Goal: Feedback & Contribution: Submit feedback/report problem

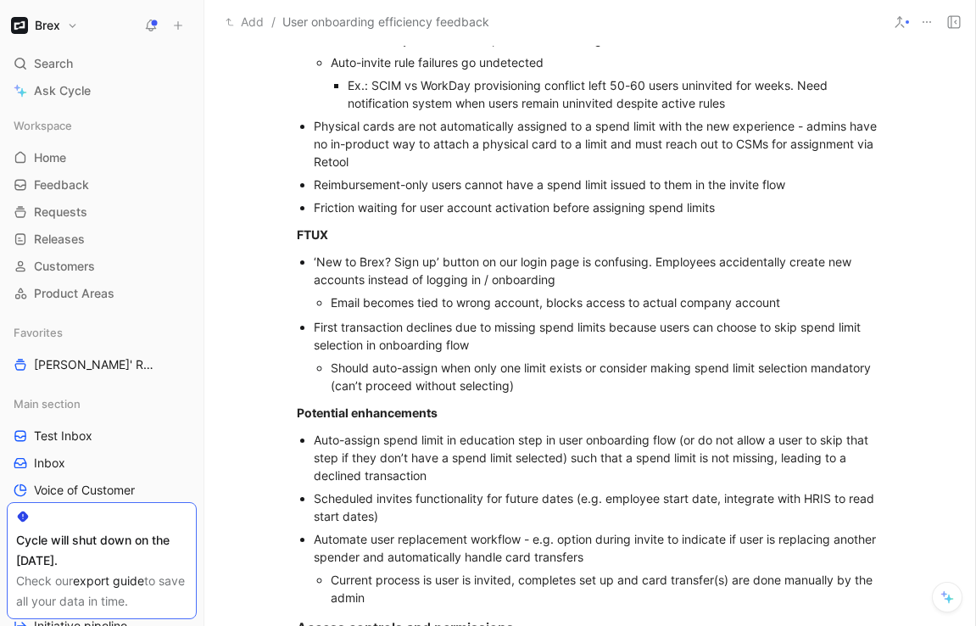
scroll to position [1508, 0]
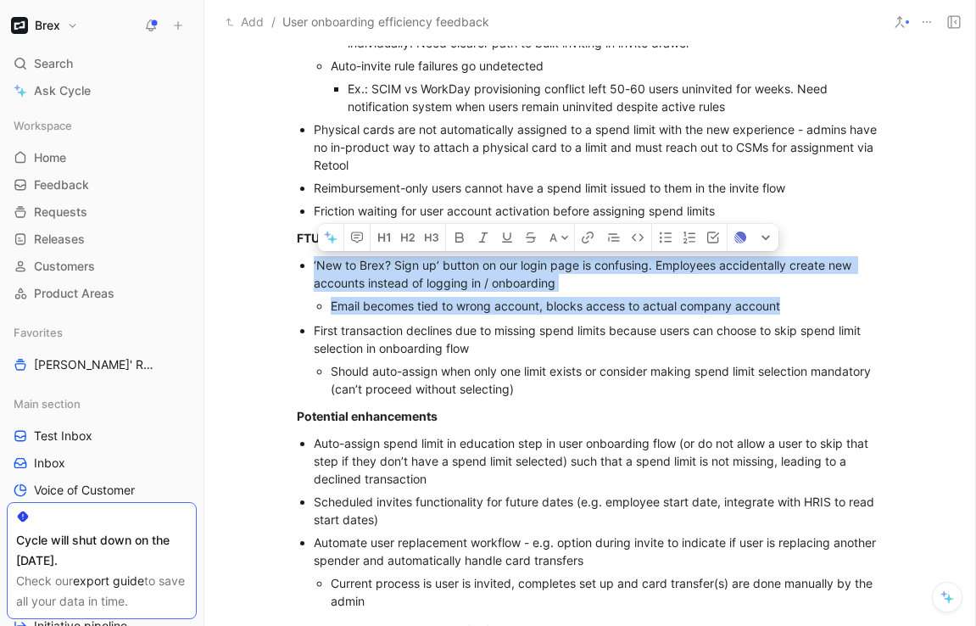
drag, startPoint x: 795, startPoint y: 306, endPoint x: 310, endPoint y: 271, distance: 485.5
click at [310, 271] on ul "‘New to Brex? Sign up’ button on our login page is confusing. Employees acciden…" at bounding box center [590, 286] width 651 height 64
copy li "‘New to Brex? Sign up’ button on our login page is confusing. Employees acciden…"
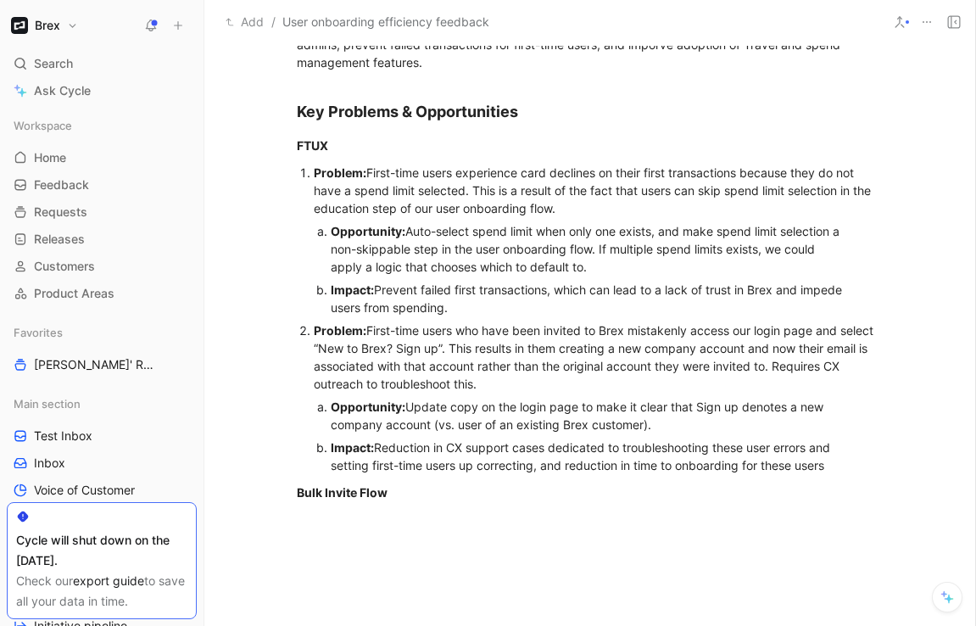
scroll to position [502, 0]
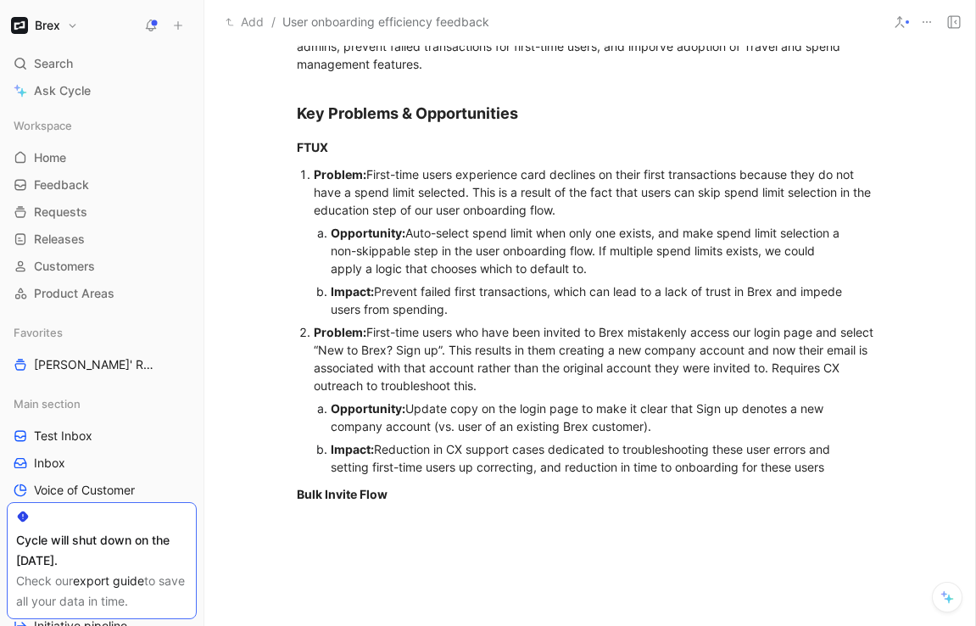
click at [594, 349] on div "Problem: First-time users who have been invited to Brex mistakenly access our l…" at bounding box center [599, 358] width 570 height 71
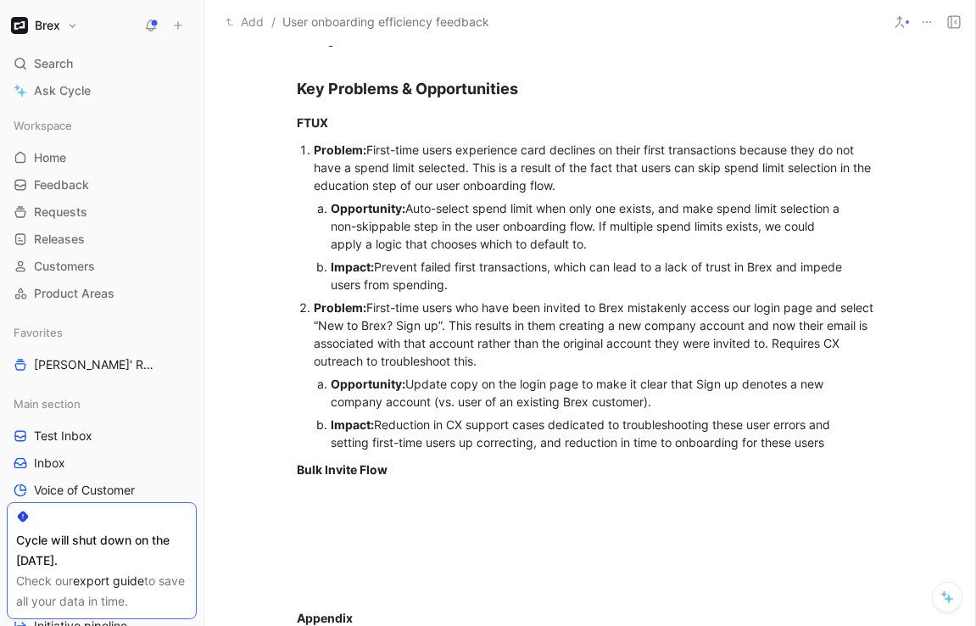
scroll to position [528, 0]
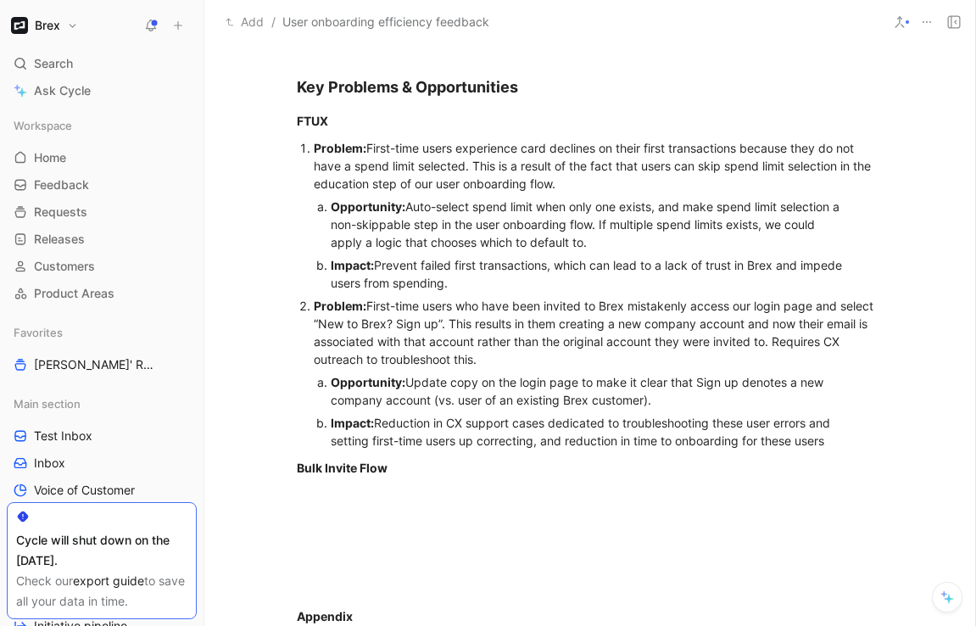
click at [594, 349] on div "Problem: First-time users who have been invited to Brex mistakenly access our l…" at bounding box center [599, 332] width 570 height 71
click at [588, 362] on div "Problem: First-time users who have been invited to Brex mistakenly access our l…" at bounding box center [599, 332] width 570 height 71
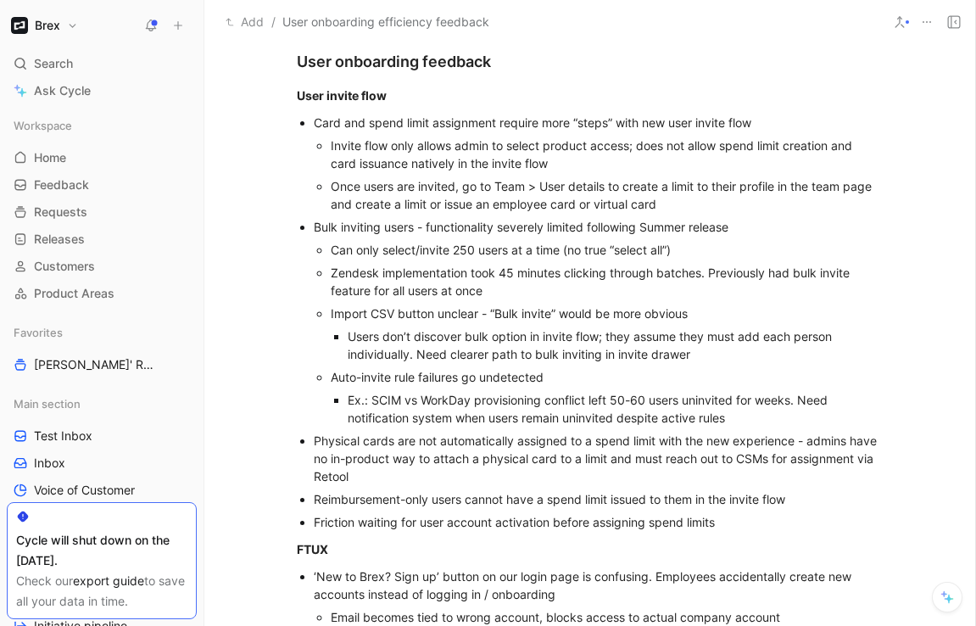
scroll to position [1188, 0]
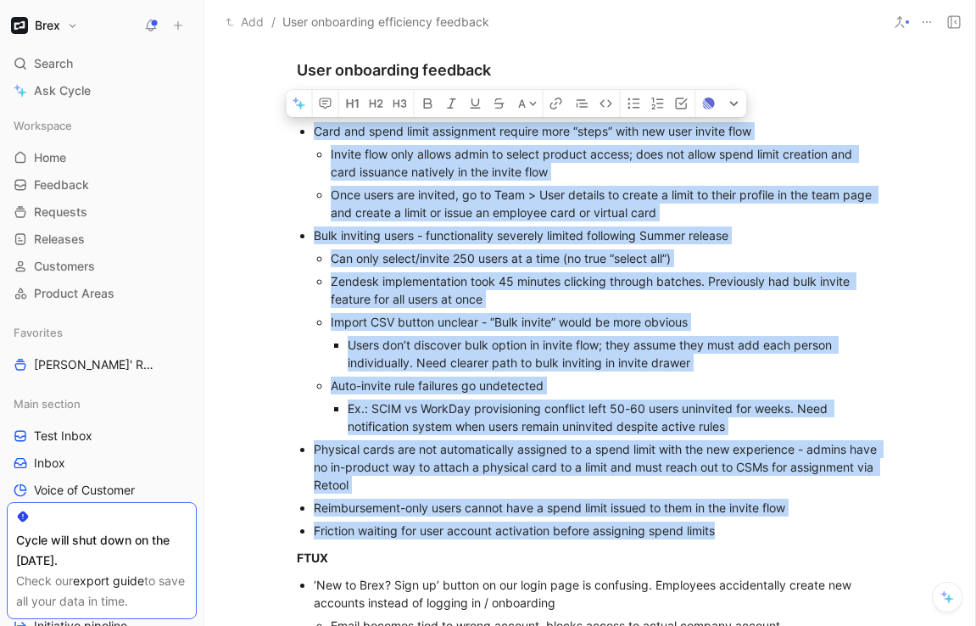
drag, startPoint x: 736, startPoint y: 539, endPoint x: 311, endPoint y: 136, distance: 585.5
click at [311, 136] on ul "Card and spend limit assignment require more “steps” with new user invite flow …" at bounding box center [590, 331] width 651 height 422
copy ul "Lore ips dolor sitam consectetu adipisc elit “seddo” eius tem inci utlabo etdo …"
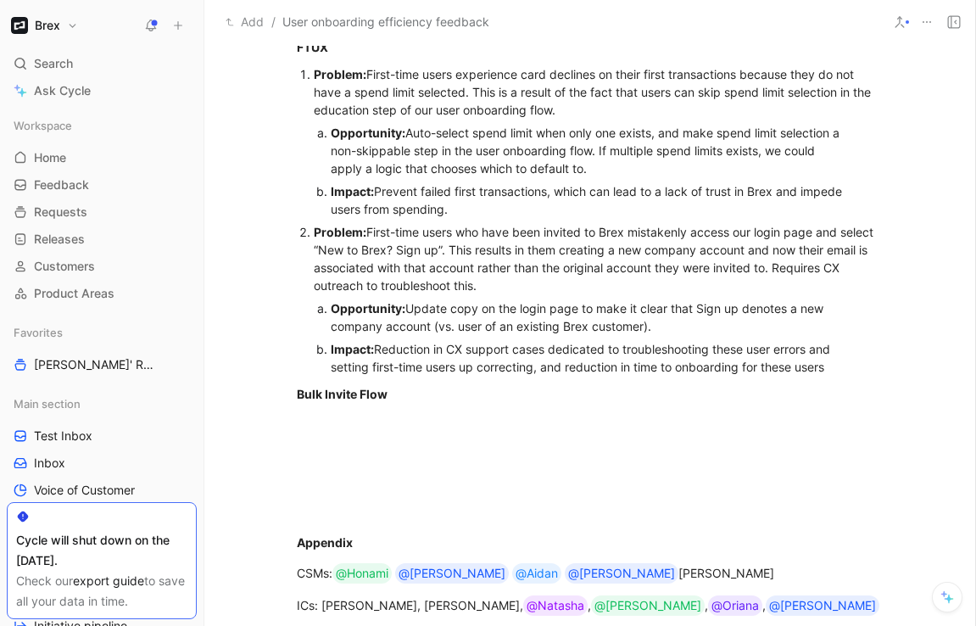
scroll to position [588, 0]
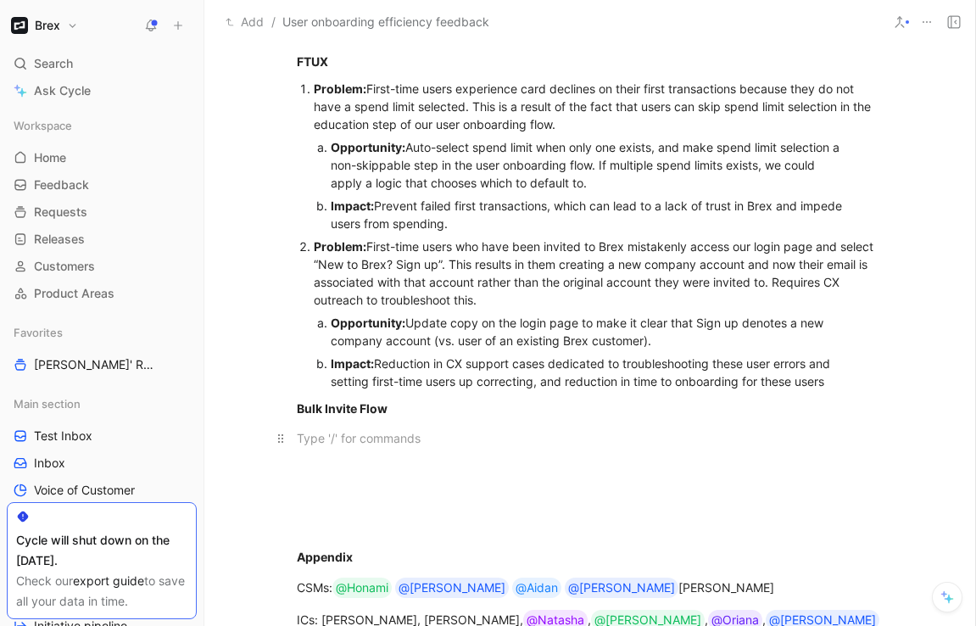
click at [319, 435] on div at bounding box center [590, 438] width 587 height 18
paste div
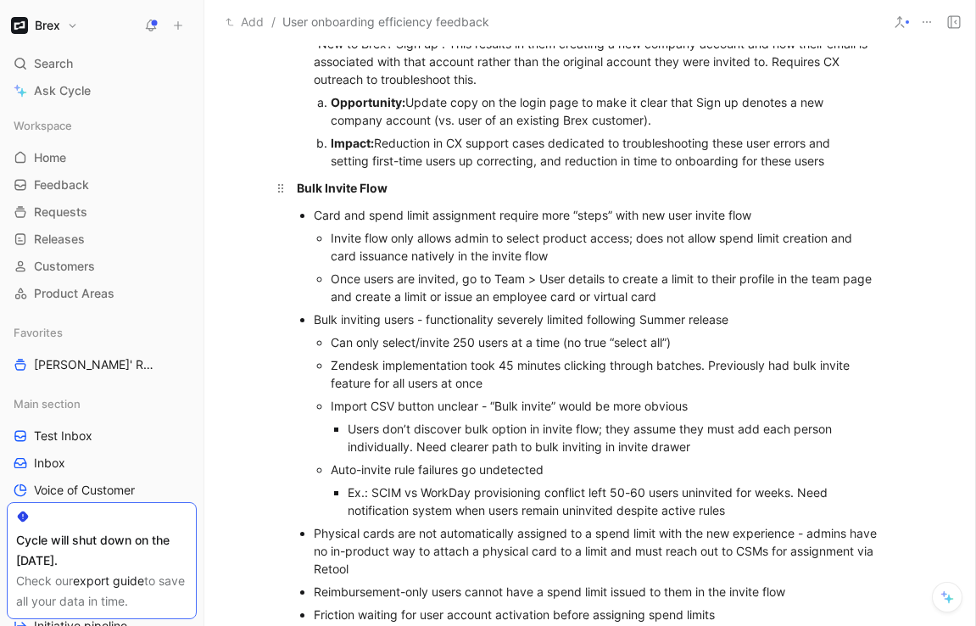
click at [406, 188] on div "Bulk Invite Flow" at bounding box center [590, 188] width 587 height 18
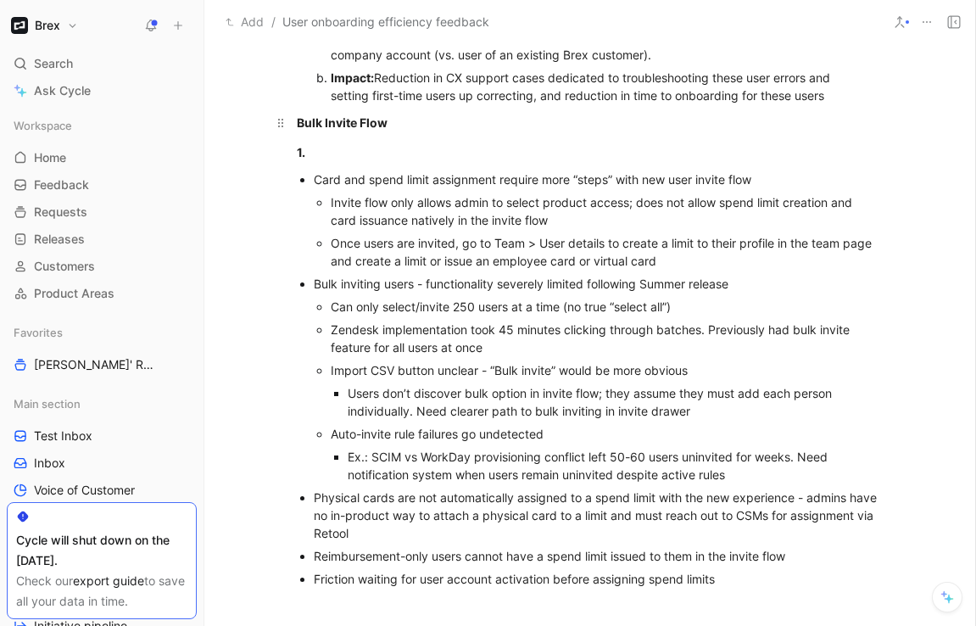
scroll to position [876, 0]
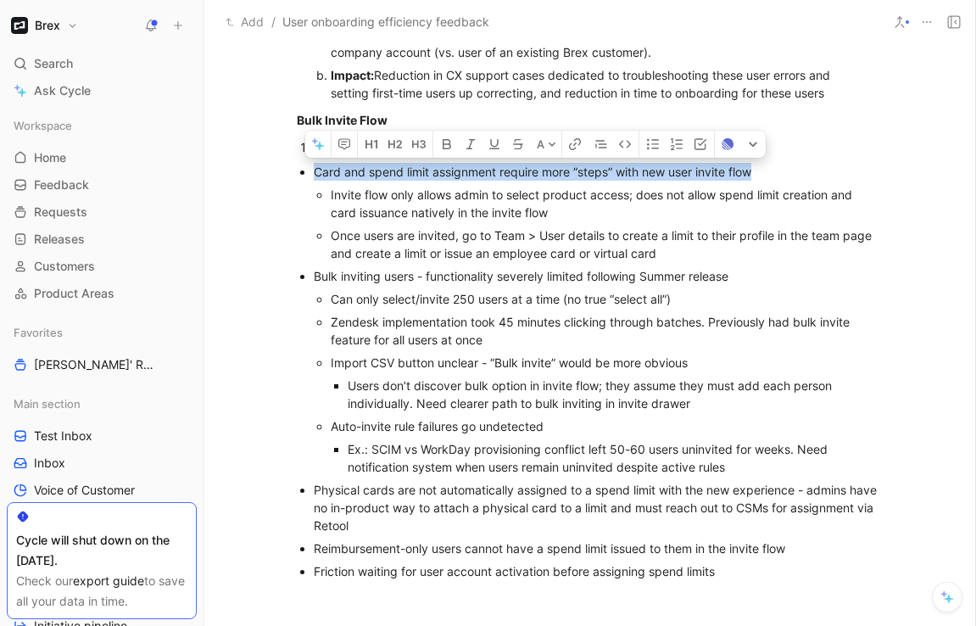
drag, startPoint x: 773, startPoint y: 174, endPoint x: 299, endPoint y: 168, distance: 474.9
click at [299, 168] on ul "Card and spend limit assignment require more “steps” with new user invite flow …" at bounding box center [590, 371] width 651 height 422
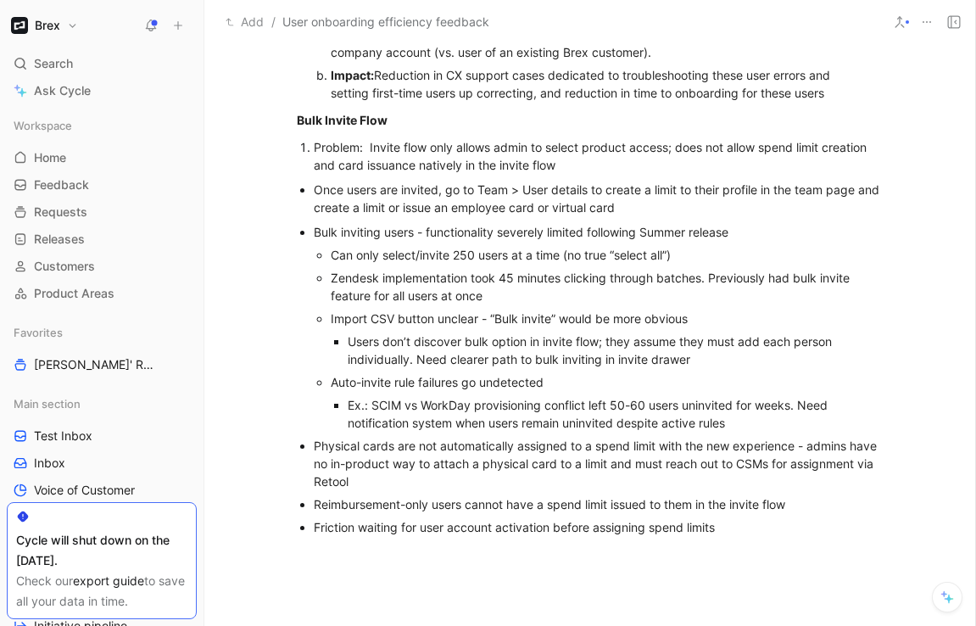
click at [578, 165] on div "Problem: Invite flow only allows admin to select product access; does not allow…" at bounding box center [599, 156] width 570 height 36
click at [369, 146] on div "Problem: Invite flow only allows admin to select product access; does not allow…" at bounding box center [599, 156] width 570 height 36
click at [314, 148] on li "Problem: Invite flow only allows admin to select product access; does not allow…" at bounding box center [599, 156] width 570 height 41
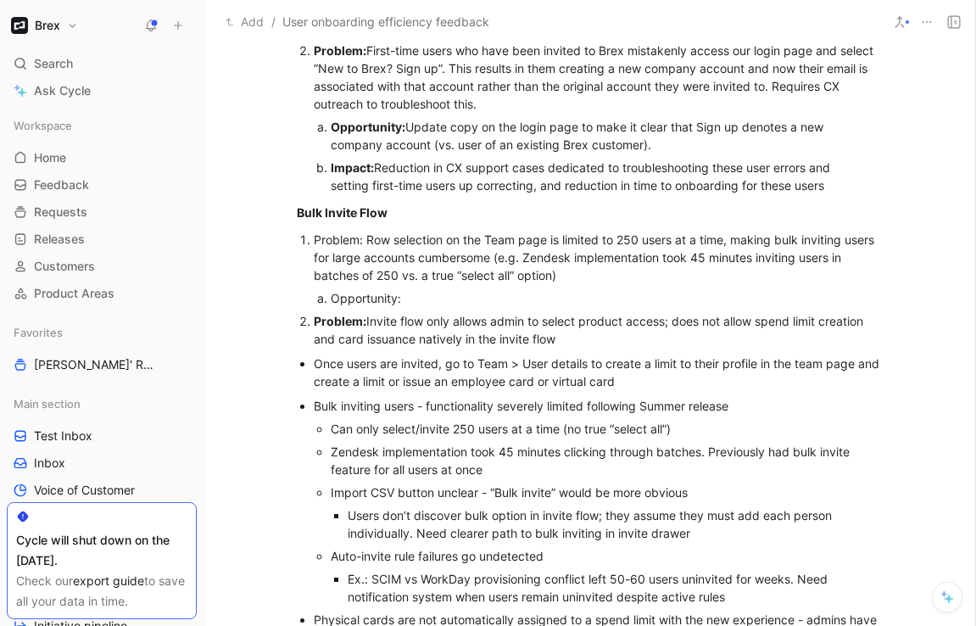
scroll to position [776, 0]
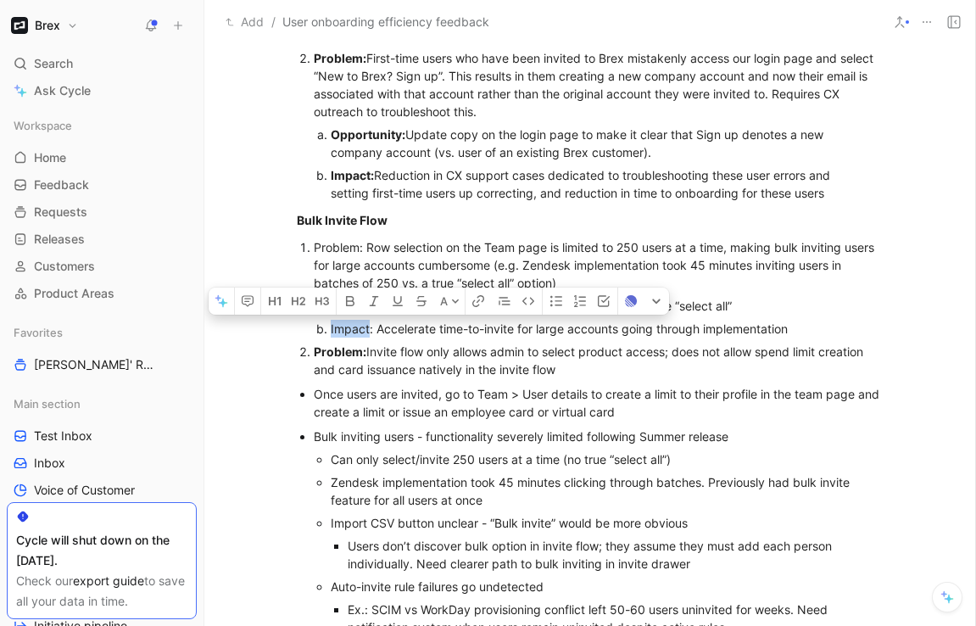
drag, startPoint x: 370, startPoint y: 327, endPoint x: 327, endPoint y: 328, distance: 42.4
click at [331, 328] on li "Impact: Accelerate time-to-invite for large accounts going through implementati…" at bounding box center [591, 328] width 521 height 23
click at [381, 338] on p "Impact : Accelerate time-to-invite for large accounts going through implementat…" at bounding box center [591, 328] width 521 height 23
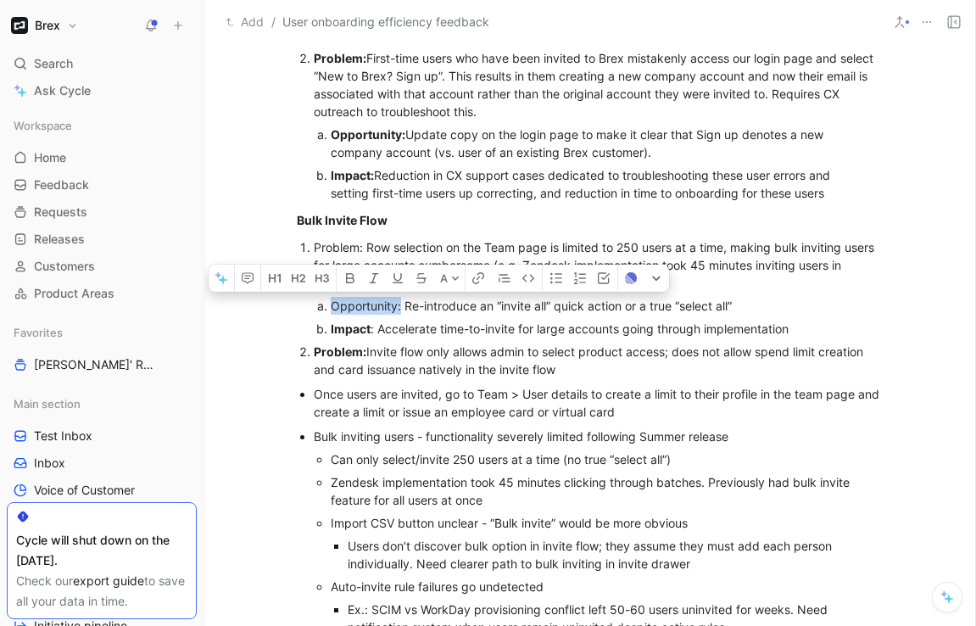
drag, startPoint x: 400, startPoint y: 306, endPoint x: 327, endPoint y: 306, distance: 72.9
click at [331, 306] on li "Opportunity: Re-introduce an “invite all” quick action or a true “select all”" at bounding box center [591, 305] width 521 height 23
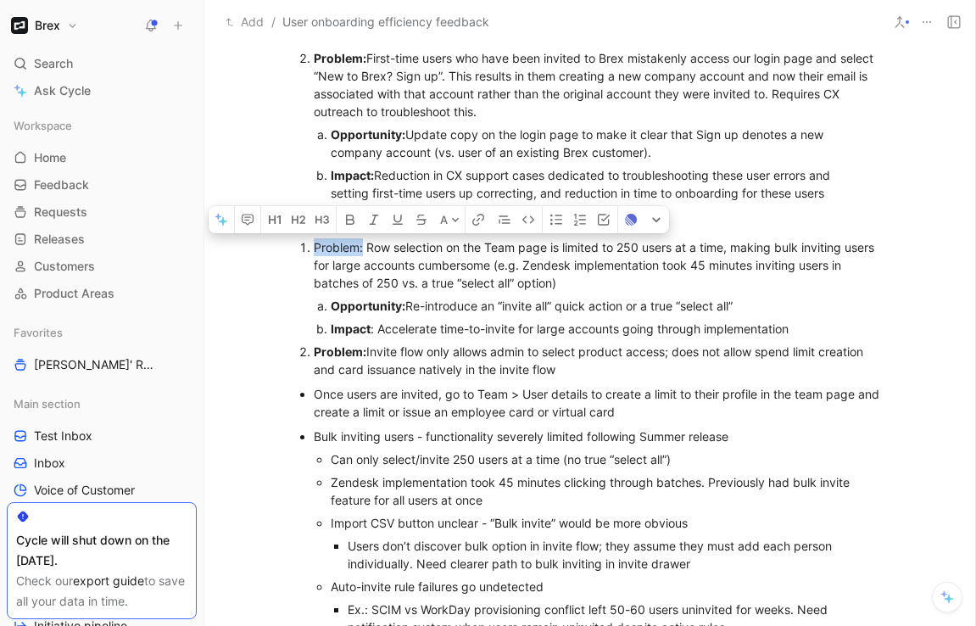
drag, startPoint x: 364, startPoint y: 248, endPoint x: 310, endPoint y: 249, distance: 53.4
click at [314, 249] on li "Problem: Row selection on the Team page is limited to 250 users at a time, maki…" at bounding box center [599, 288] width 570 height 104
click at [413, 361] on div "Problem: Invite flow only allows admin to select product access; does not allow…" at bounding box center [599, 361] width 570 height 36
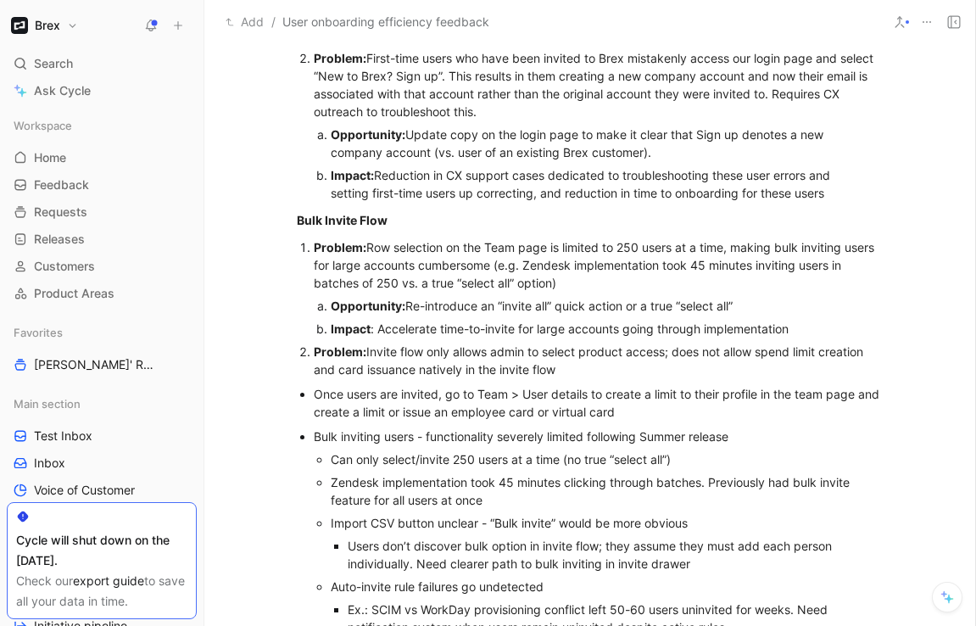
click at [310, 395] on ul "Once users are invited, go to Team > User details to create a limit to their pr…" at bounding box center [590, 402] width 651 height 41
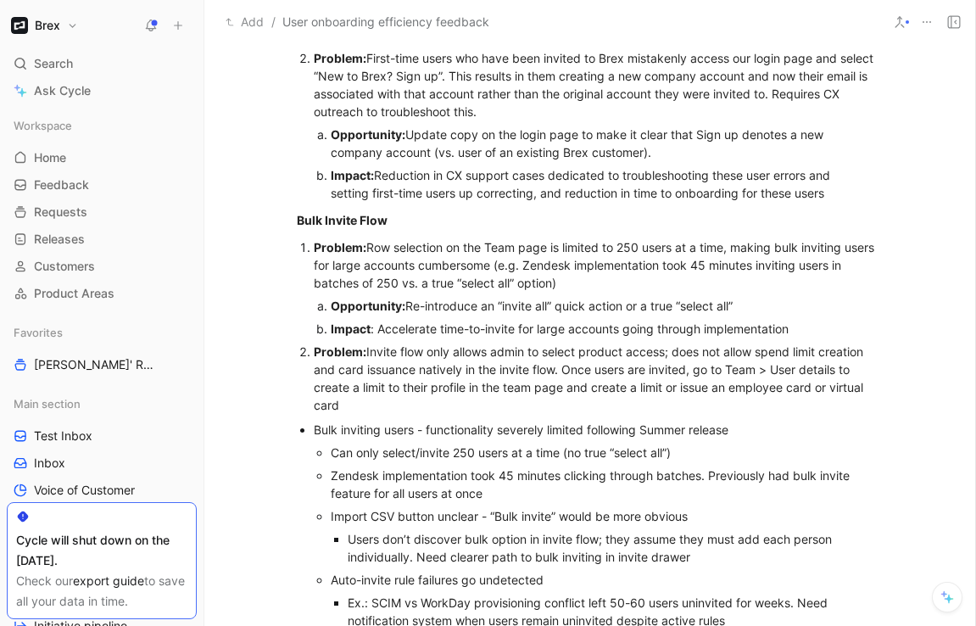
click at [697, 371] on div "Problem: Invite flow only allows admin to select product access; does not allow…" at bounding box center [599, 378] width 570 height 71
click at [482, 408] on div "Problem: Invite flow only allows admin to select product access; does not allow…" at bounding box center [599, 378] width 570 height 71
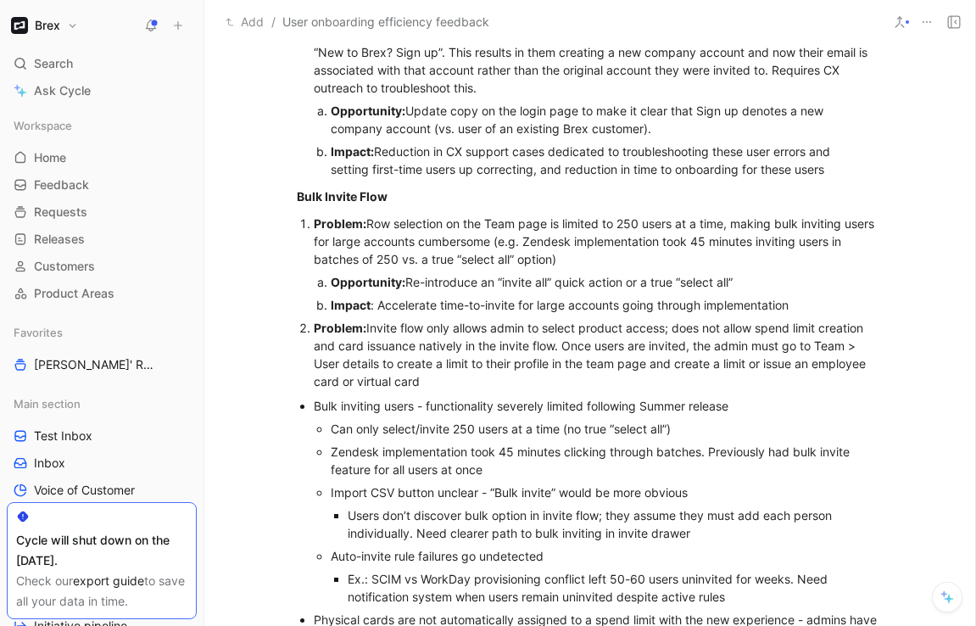
scroll to position [801, 0]
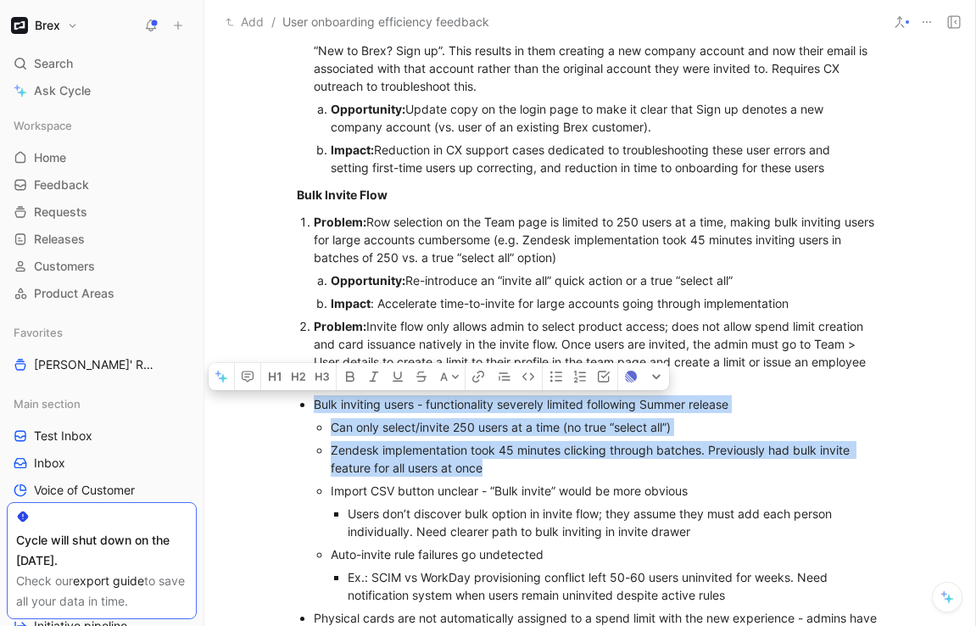
drag, startPoint x: 488, startPoint y: 468, endPoint x: 312, endPoint y: 405, distance: 186.4
click at [312, 405] on ul "Bulk inviting users - functionality severely limited following Summer release C…" at bounding box center [590, 552] width 651 height 318
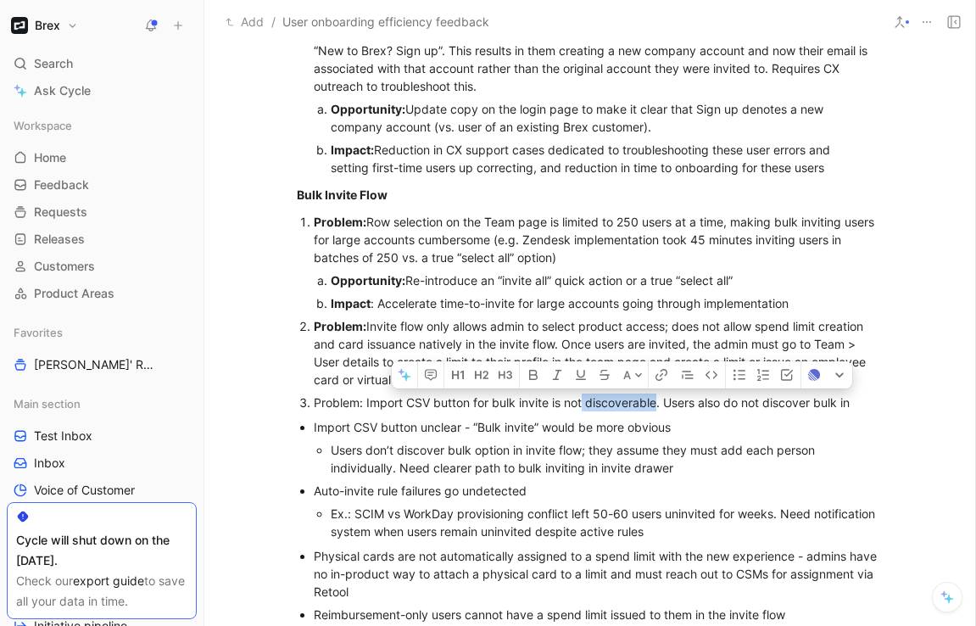
drag, startPoint x: 657, startPoint y: 400, endPoint x: 586, endPoint y: 398, distance: 71.3
click at [586, 398] on div "Problem: Import CSV button for bulk invite is not discoverable. Users also do n…" at bounding box center [599, 402] width 570 height 18
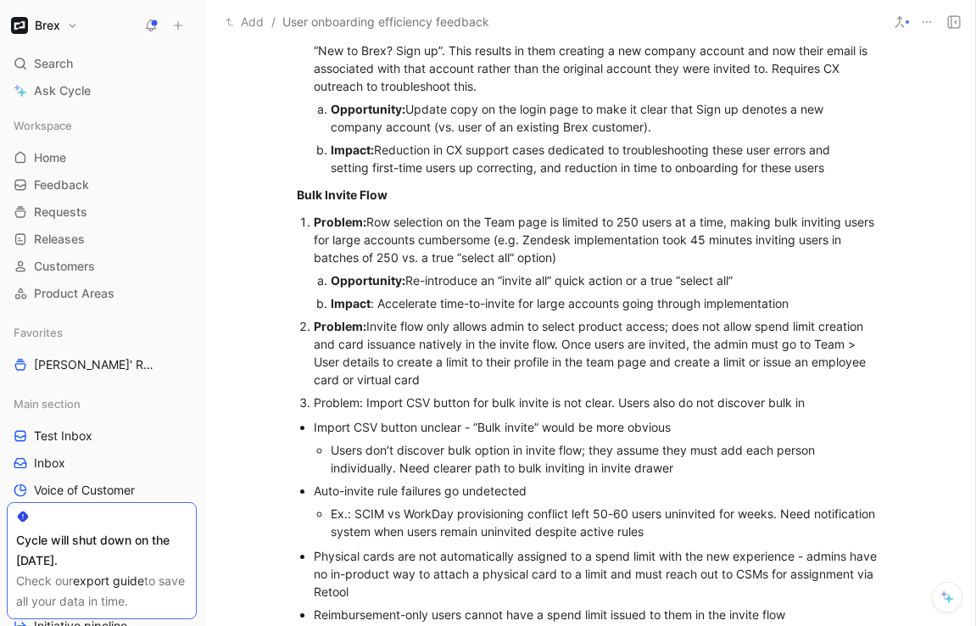
click at [814, 405] on div "Problem: Import CSV button for bulk invite is not clear. Users also do not disc…" at bounding box center [599, 402] width 570 height 18
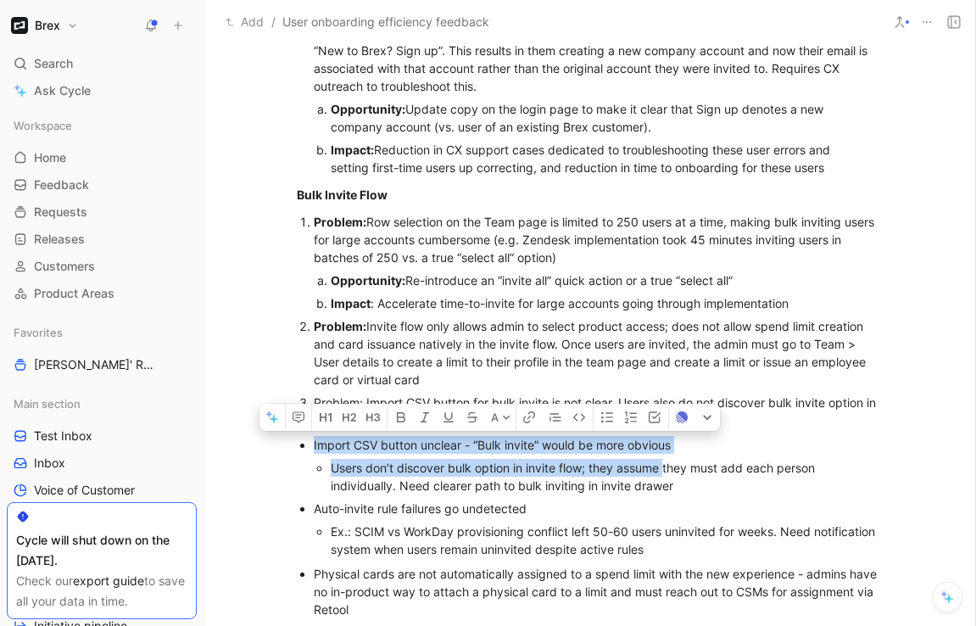
drag, startPoint x: 665, startPoint y: 465, endPoint x: 293, endPoint y: 447, distance: 372.7
click at [293, 447] on ul "Import CSV button unclear - “Bulk invite” would be more obvious Users don’t dis…" at bounding box center [590, 496] width 651 height 127
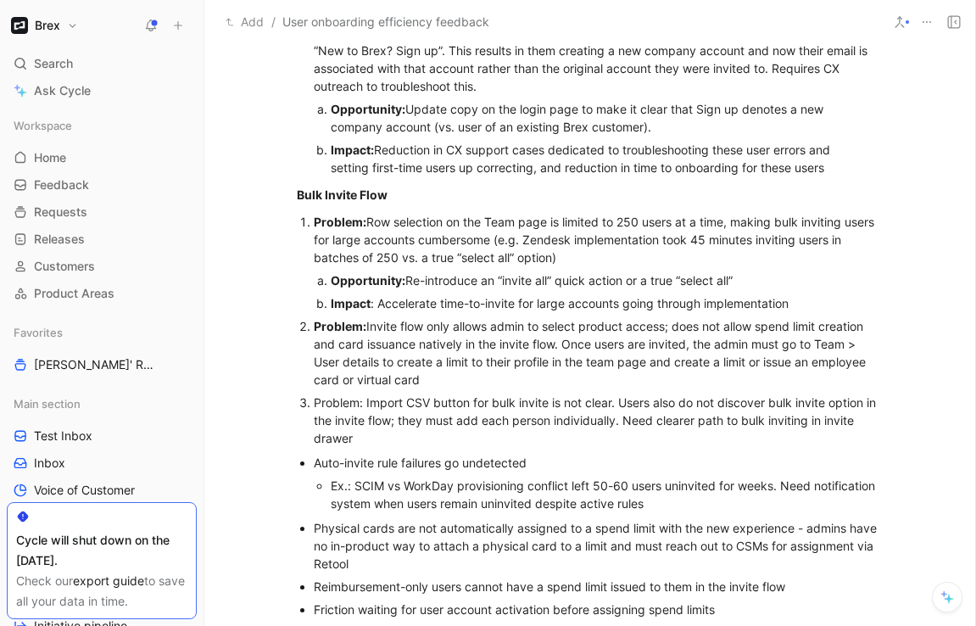
click at [630, 438] on div "Problem: Import CSV button for bulk invite is not clear. Users also do not disc…" at bounding box center [599, 419] width 570 height 53
click at [637, 421] on div "Problem: Import CSV button for bulk invite is not clear. Users also do not disc…" at bounding box center [599, 419] width 570 height 53
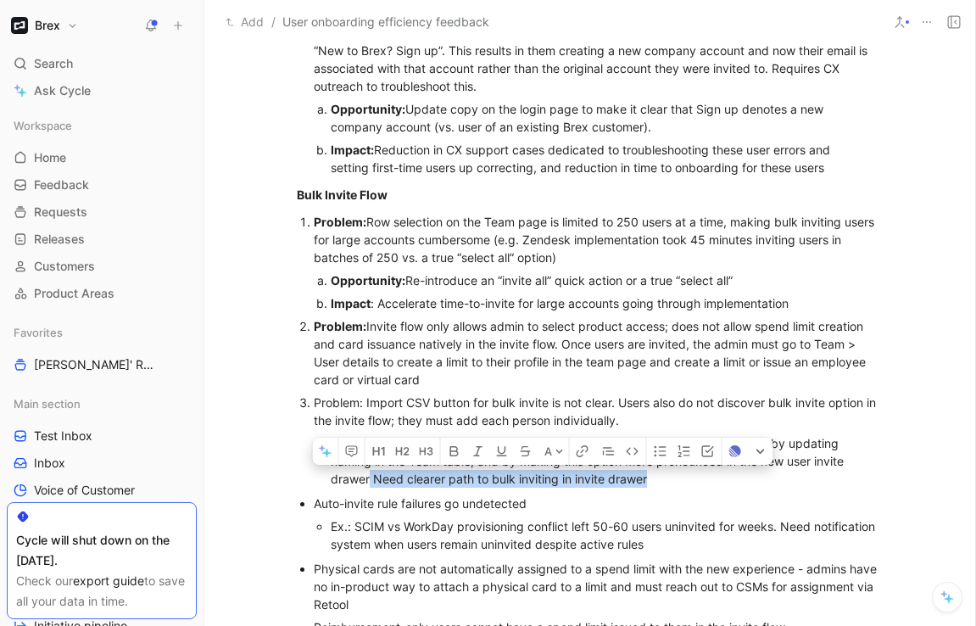
drag, startPoint x: 688, startPoint y: 477, endPoint x: 404, endPoint y: 474, distance: 284.1
click at [404, 474] on div "Opportunity: Increase discoverability of import CSV path for bulk inviting user…" at bounding box center [591, 460] width 521 height 53
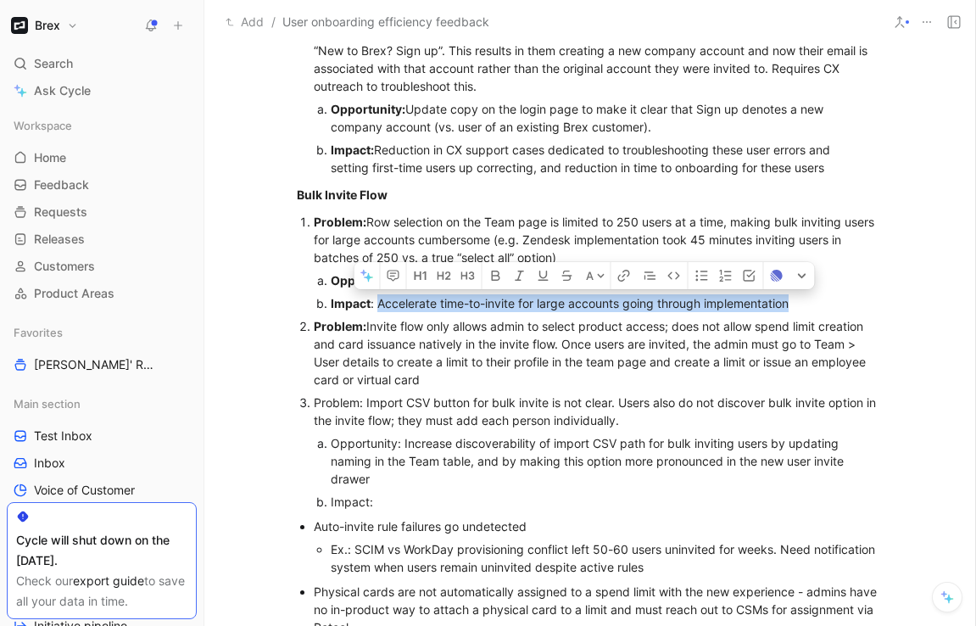
drag, startPoint x: 811, startPoint y: 303, endPoint x: 376, endPoint y: 296, distance: 435.1
click at [376, 296] on div "Impact : Accelerate time-to-invite for large accounts going through implementat…" at bounding box center [591, 303] width 521 height 18
copy div "Accelerate time-to-invite for large accounts going through implementation"
click at [390, 505] on div "Impact:" at bounding box center [591, 502] width 521 height 18
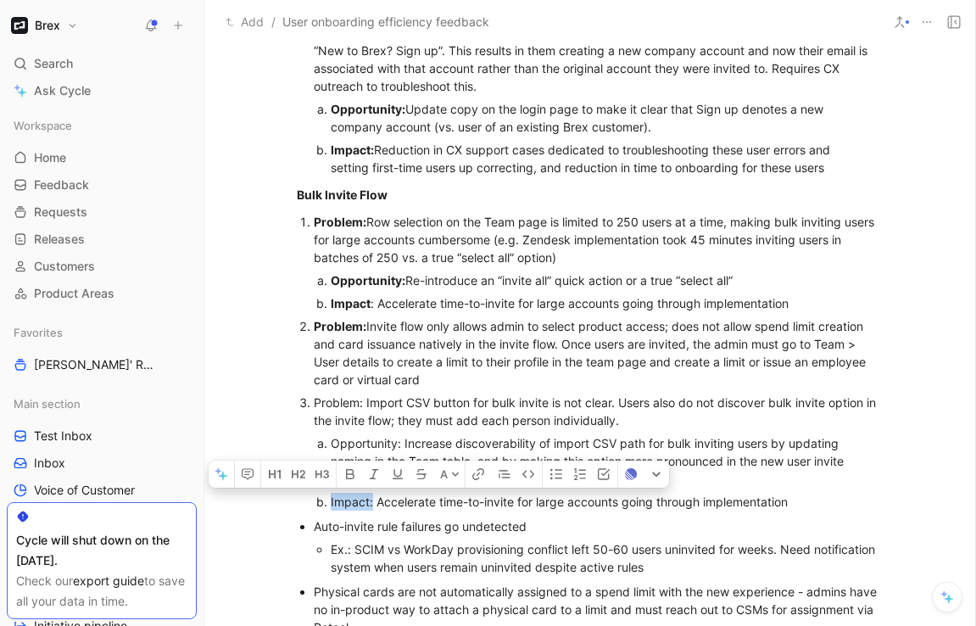
drag, startPoint x: 372, startPoint y: 501, endPoint x: 321, endPoint y: 500, distance: 51.7
click at [331, 500] on li "Impact: Accelerate time-to-invite for large accounts going through implementati…" at bounding box center [591, 501] width 521 height 23
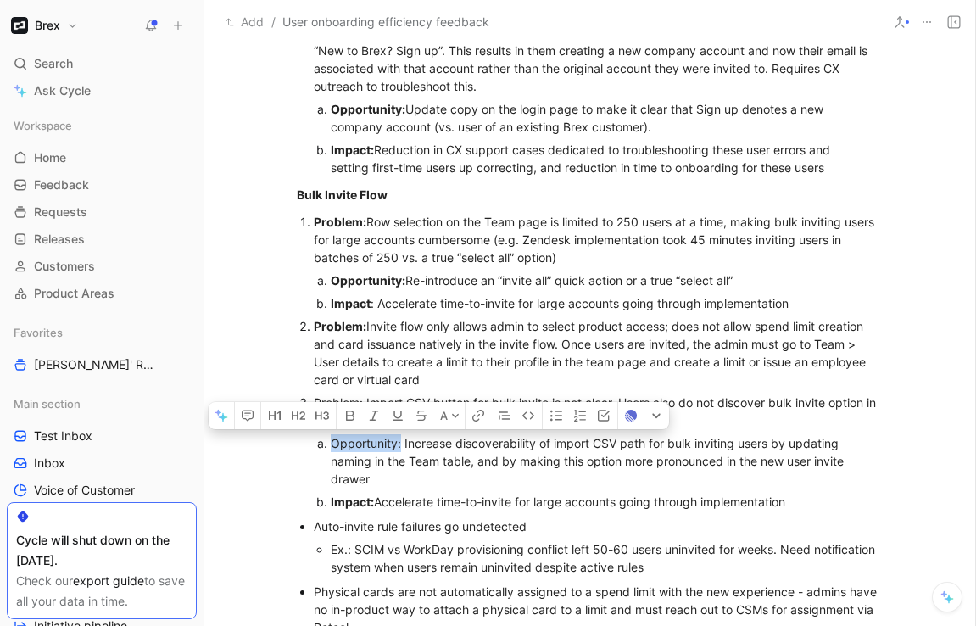
drag, startPoint x: 402, startPoint y: 447, endPoint x: 332, endPoint y: 447, distance: 70.4
click at [332, 447] on div "Opportunity: Increase discoverability of import CSV path for bulk inviting user…" at bounding box center [591, 460] width 521 height 53
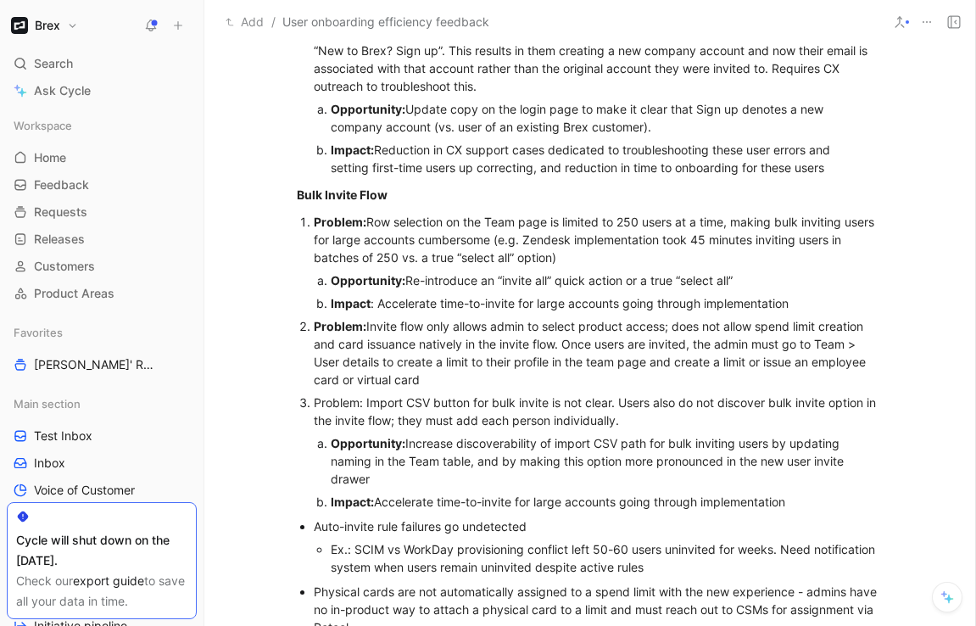
click at [439, 469] on div "Opportunity: Increase discoverability of import CSV path for bulk inviting user…" at bounding box center [591, 460] width 521 height 53
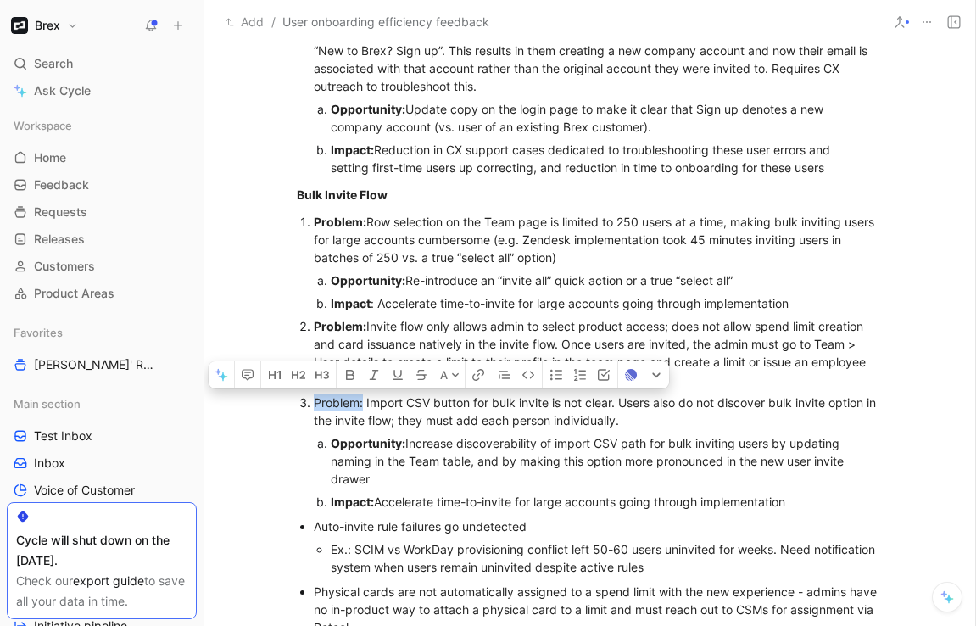
drag, startPoint x: 364, startPoint y: 405, endPoint x: 315, endPoint y: 405, distance: 49.2
click at [315, 405] on div "Problem: Import CSV button for bulk invite is not clear. Users also do not disc…" at bounding box center [599, 411] width 570 height 36
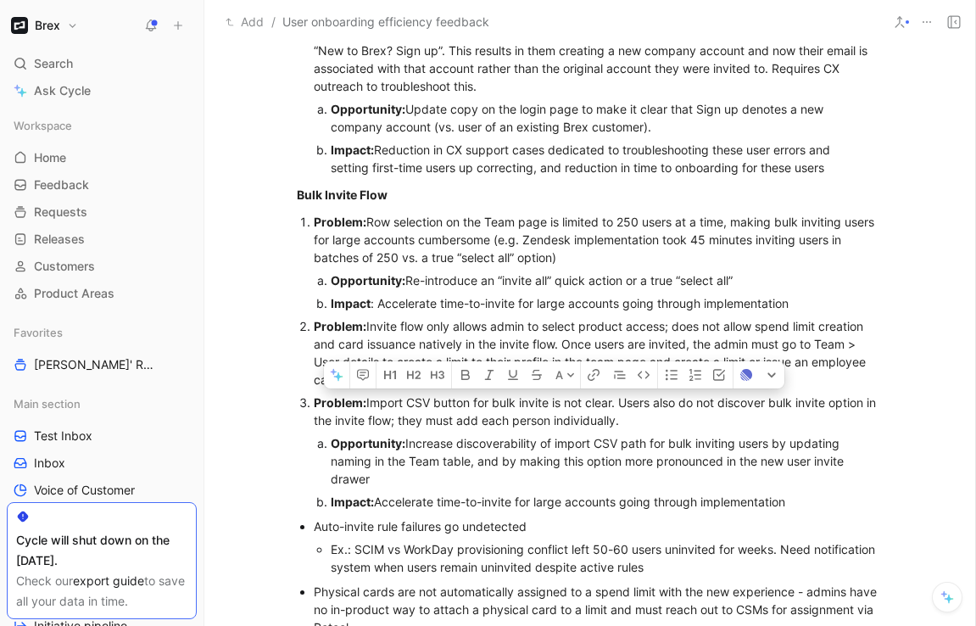
drag, startPoint x: 806, startPoint y: 502, endPoint x: 305, endPoint y: 402, distance: 510.3
click at [314, 402] on li "Problem: Import CSV button for bulk invite is not clear. Users also do not disc…" at bounding box center [599, 452] width 570 height 122
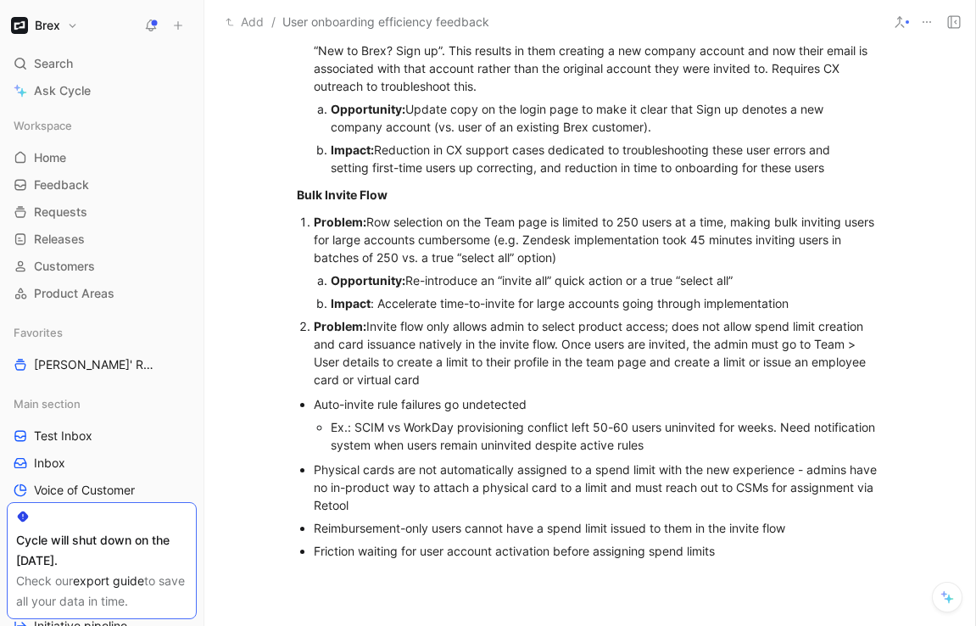
click at [314, 320] on strong "Problem:" at bounding box center [340, 326] width 53 height 14
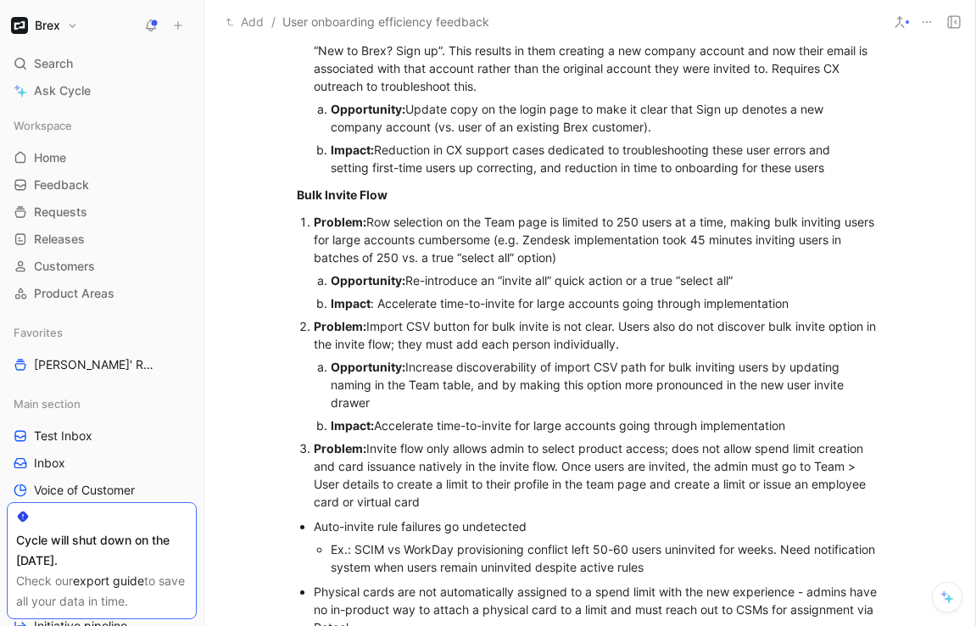
click at [439, 504] on div "Problem: Invite flow only allows admin to select product access; does not allow…" at bounding box center [599, 474] width 570 height 71
click at [312, 527] on ul "Auto-invite rule failures go undetected Ex.: SCIM vs WorkDay provisioning confl…" at bounding box center [590, 547] width 651 height 64
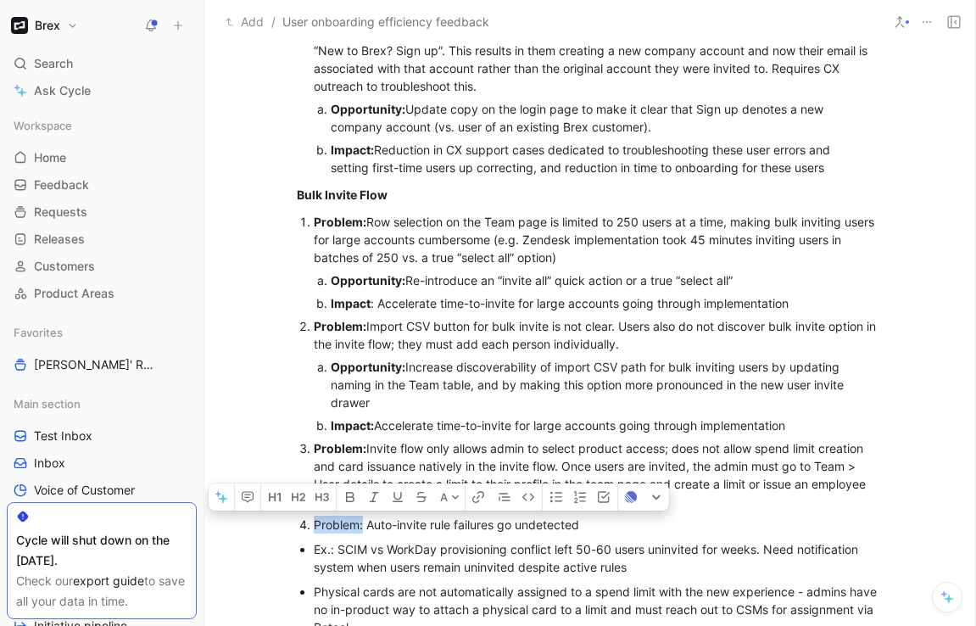
drag, startPoint x: 365, startPoint y: 527, endPoint x: 312, endPoint y: 527, distance: 52.6
click at [314, 527] on li "Problem: Auto-invite rule failures go undetected" at bounding box center [599, 524] width 570 height 23
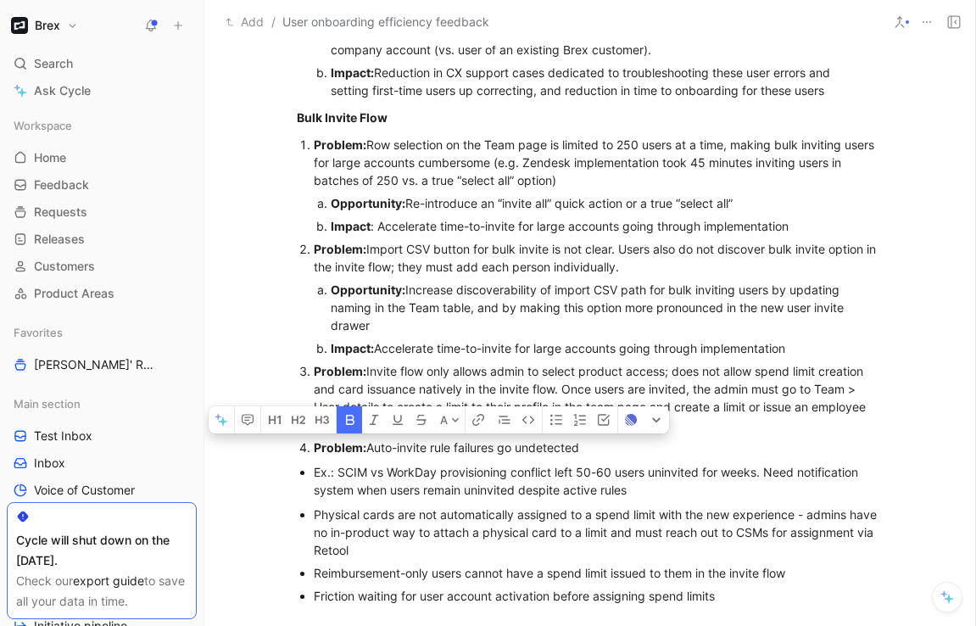
scroll to position [879, 0]
click at [317, 517] on div "Physical cards are not automatically assigned to a spend limit with the new exp…" at bounding box center [599, 531] width 570 height 53
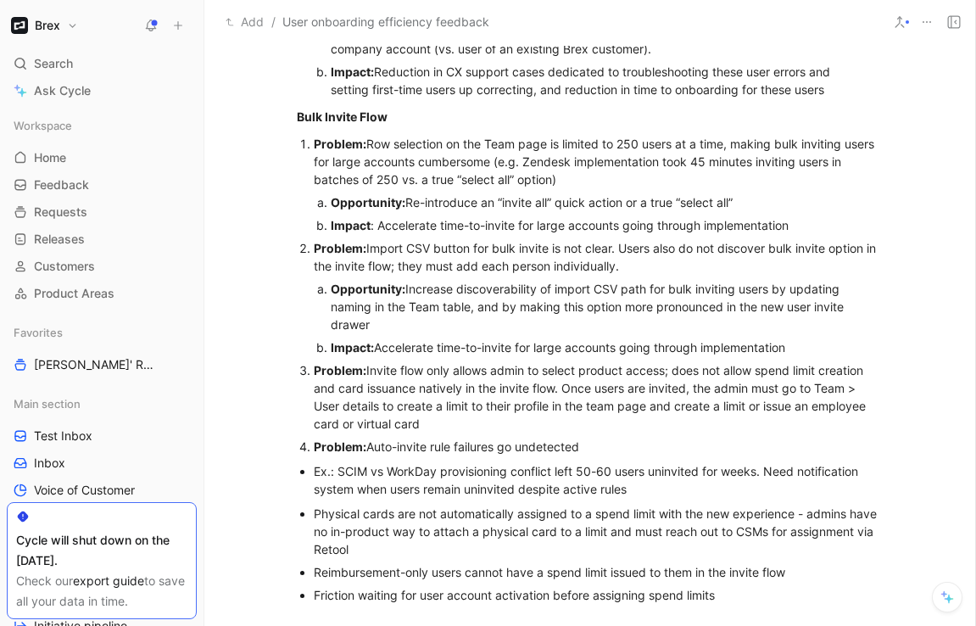
click at [315, 472] on div "Ex.: SCIM vs WorkDay provisioning conflict left 50-60 users uninvited for weeks…" at bounding box center [599, 480] width 570 height 36
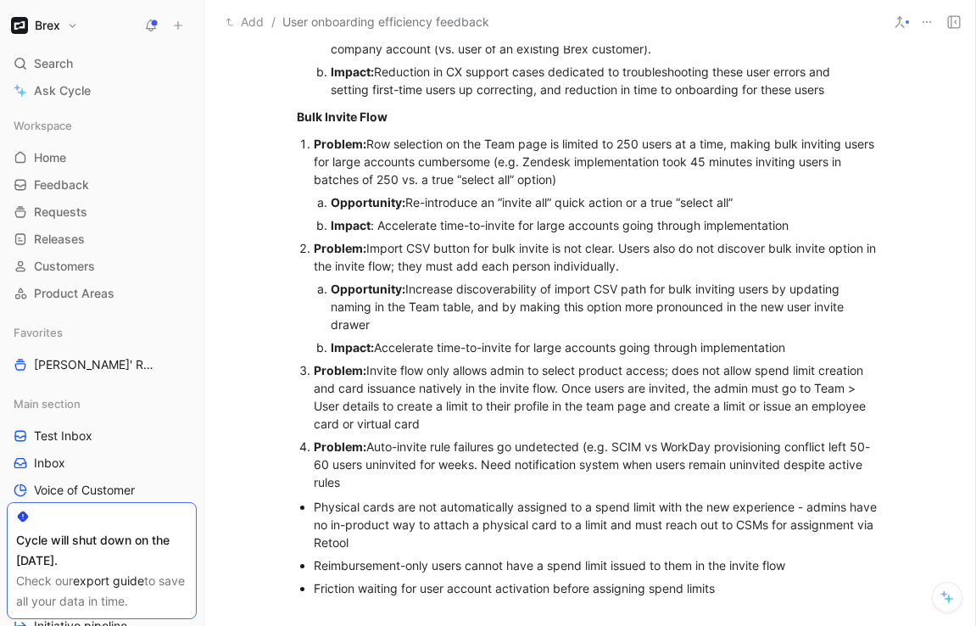
click at [474, 463] on div "Problem: Auto-invite rule failures go undetected (e.g. SCIM vs WorkDay provisio…" at bounding box center [599, 464] width 570 height 53
click at [365, 490] on div "Problem: Auto-invite rule failures go undetected (e.g. SCIM vs WorkDay provisio…" at bounding box center [599, 464] width 570 height 53
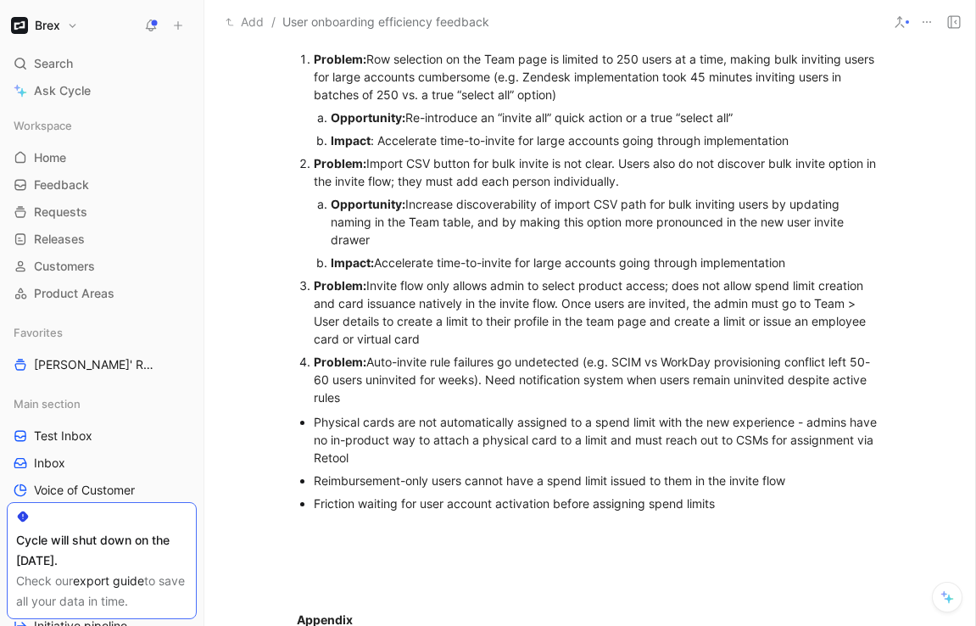
scroll to position [966, 0]
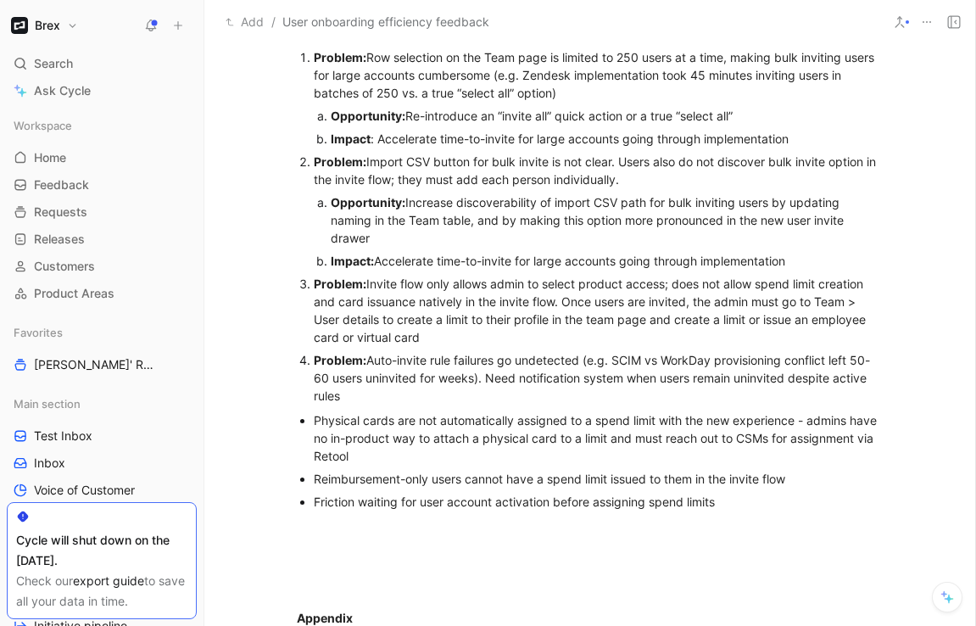
click at [312, 418] on ul "Physical cards are not automatically assigned to a spend limit with the new exp…" at bounding box center [590, 461] width 651 height 104
click at [613, 477] on div "Reimbursement-only users cannot have a spend limit issued to them in the invite…" at bounding box center [599, 479] width 570 height 18
click at [313, 479] on ul "Reimbursement-only users cannot have a spend limit issued to them in the invite…" at bounding box center [590, 490] width 651 height 46
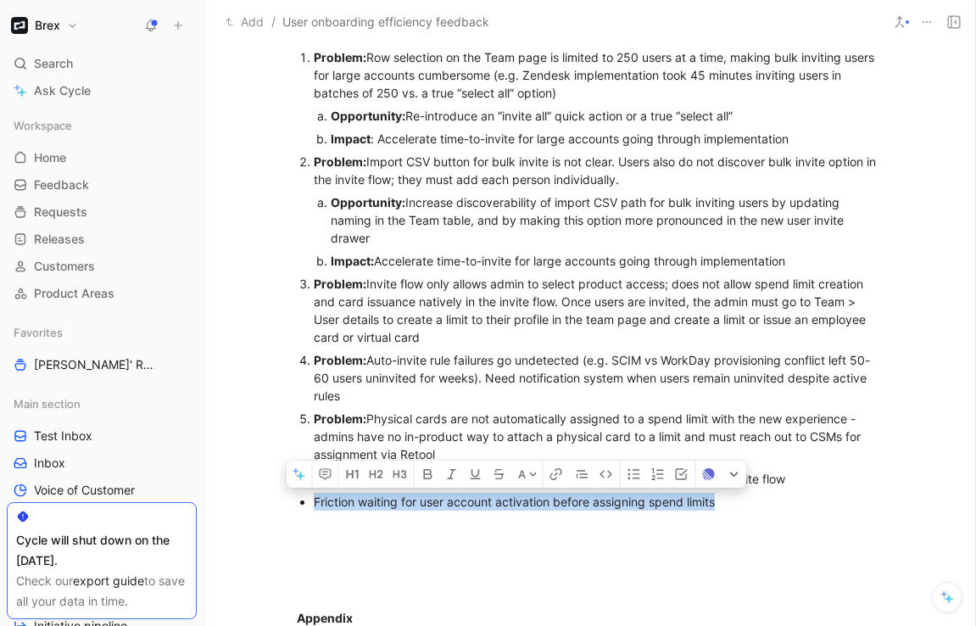
drag, startPoint x: 748, startPoint y: 508, endPoint x: 314, endPoint y: 496, distance: 434.4
click at [314, 496] on div "Friction waiting for user account activation before assigning spend limits" at bounding box center [599, 502] width 570 height 18
click at [313, 510] on ul "Reimbursement-only users cannot have a spend limit issued to them in the invite…" at bounding box center [590, 490] width 651 height 46
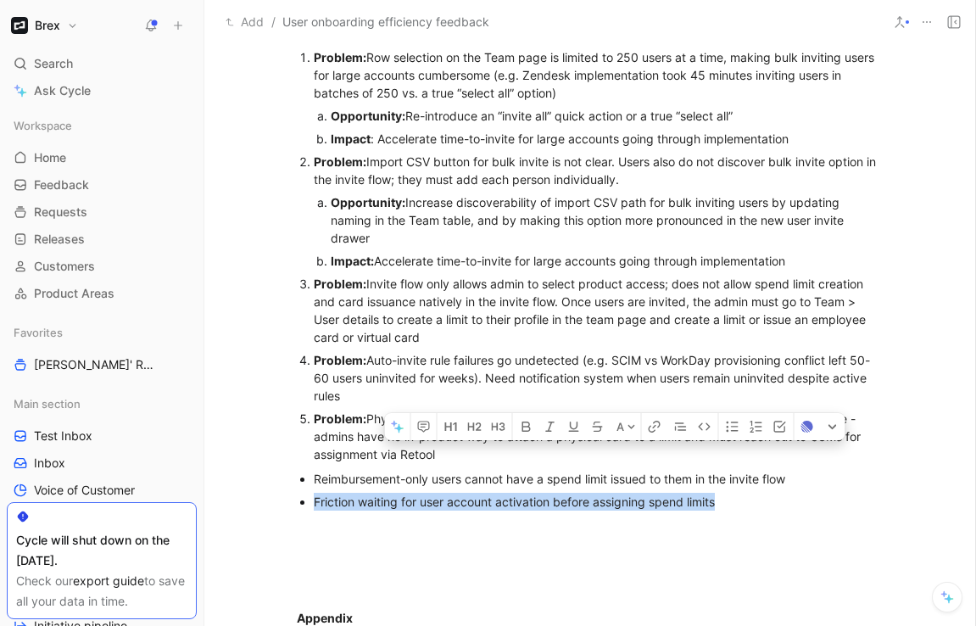
drag, startPoint x: 808, startPoint y: 476, endPoint x: 277, endPoint y: 463, distance: 531.0
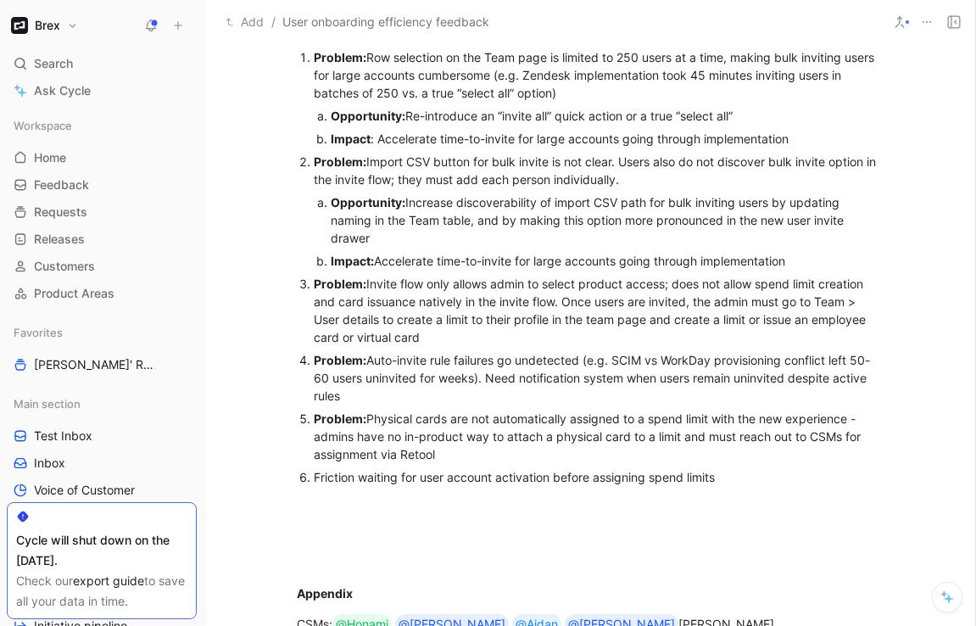
click at [315, 477] on div "Friction waiting for user account activation before assigning spend limits" at bounding box center [599, 477] width 570 height 18
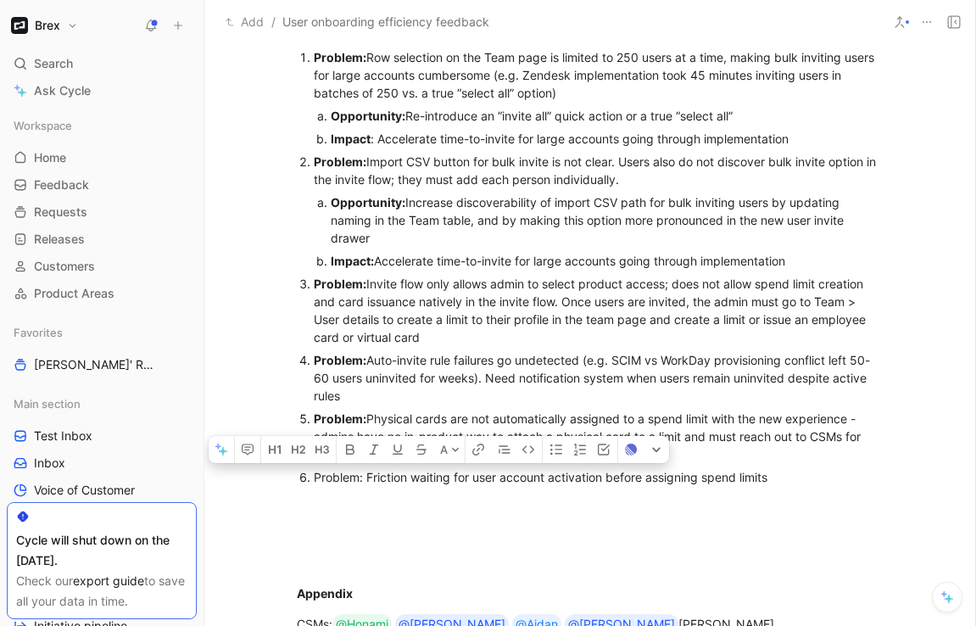
drag, startPoint x: 365, startPoint y: 478, endPoint x: 311, endPoint y: 478, distance: 53.4
click at [314, 478] on li "Problem: Friction waiting for user account activation before assigning spend li…" at bounding box center [599, 477] width 570 height 23
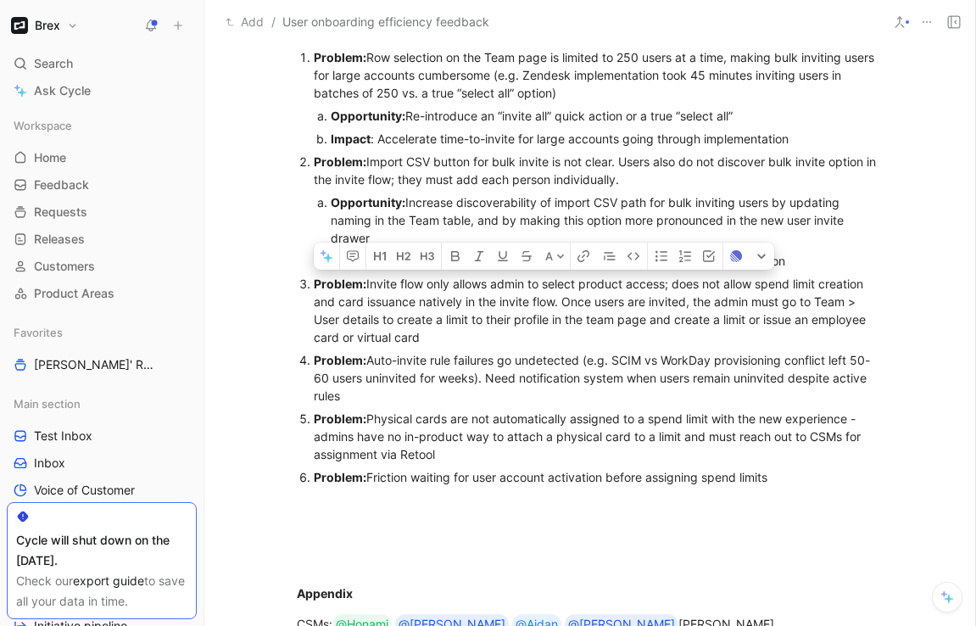
drag, startPoint x: 785, startPoint y: 476, endPoint x: 313, endPoint y: 278, distance: 512.0
click at [313, 278] on ol "Problem: Row selection on the Team page is limited to 250 users at a time, maki…" at bounding box center [590, 267] width 651 height 443
click at [554, 259] on button "A" at bounding box center [555, 256] width 30 height 27
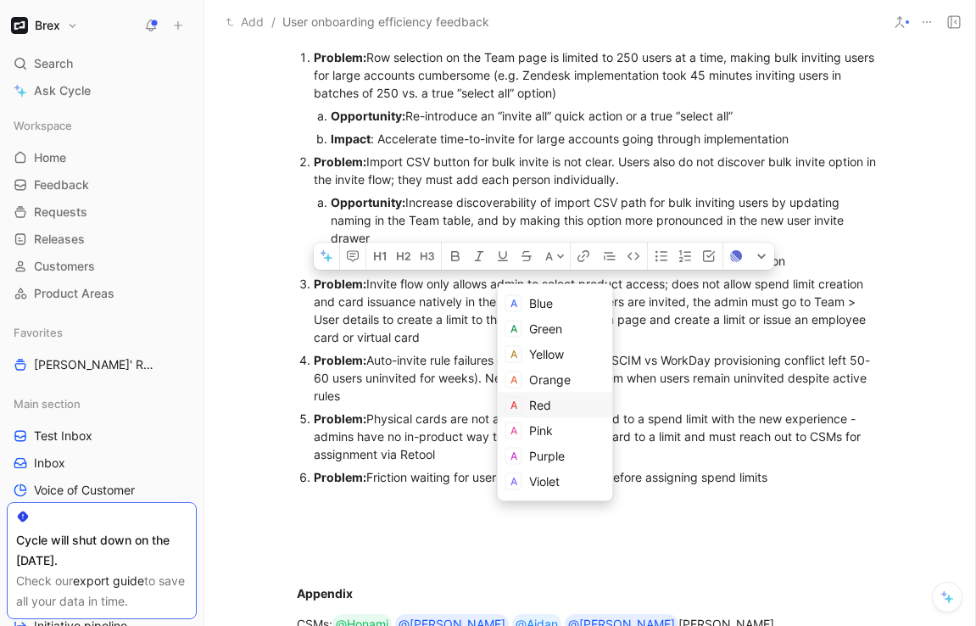
click at [533, 400] on span "Red" at bounding box center [540, 405] width 22 height 14
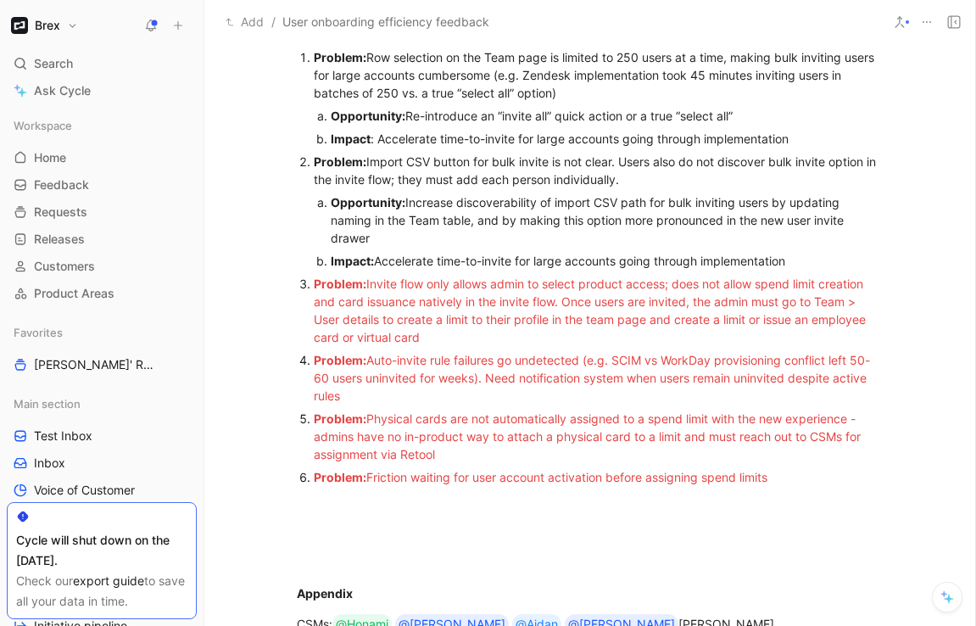
click at [507, 421] on span "Physical cards are not automatically assigned to a spend limit with the new exp…" at bounding box center [589, 436] width 550 height 50
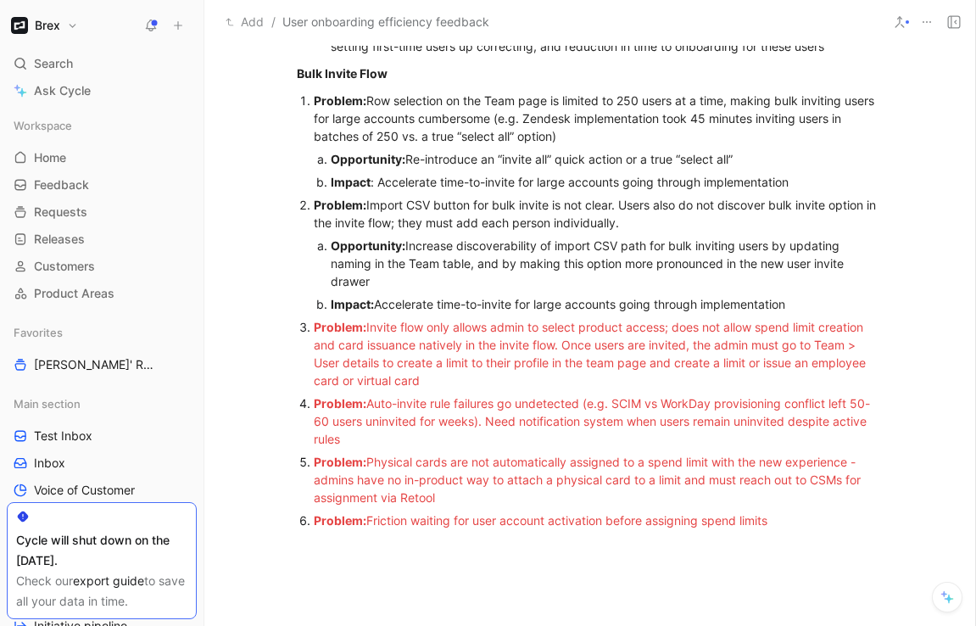
scroll to position [1369, 0]
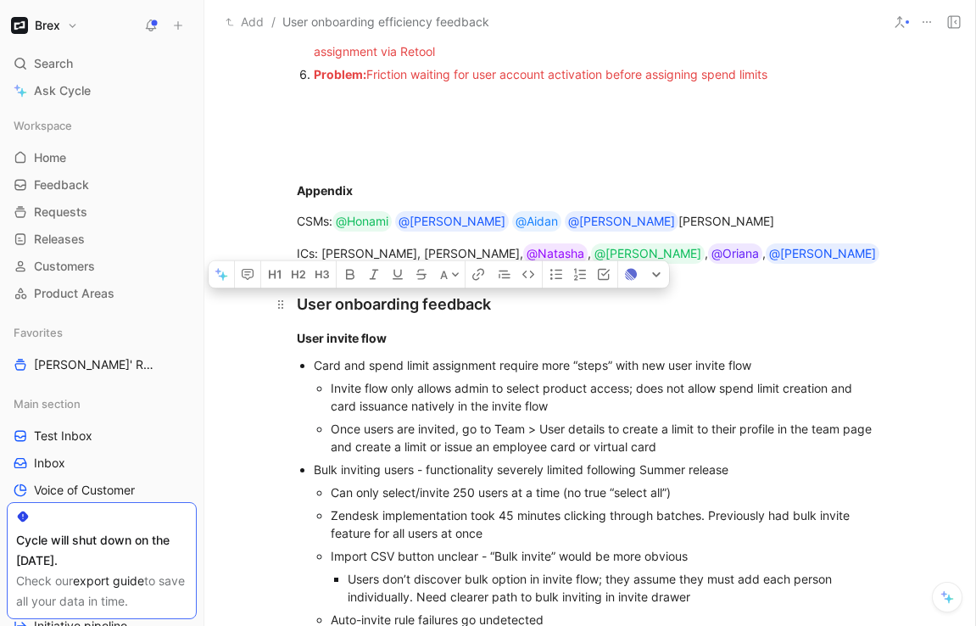
drag, startPoint x: 522, startPoint y: 481, endPoint x: 291, endPoint y: 305, distance: 290.5
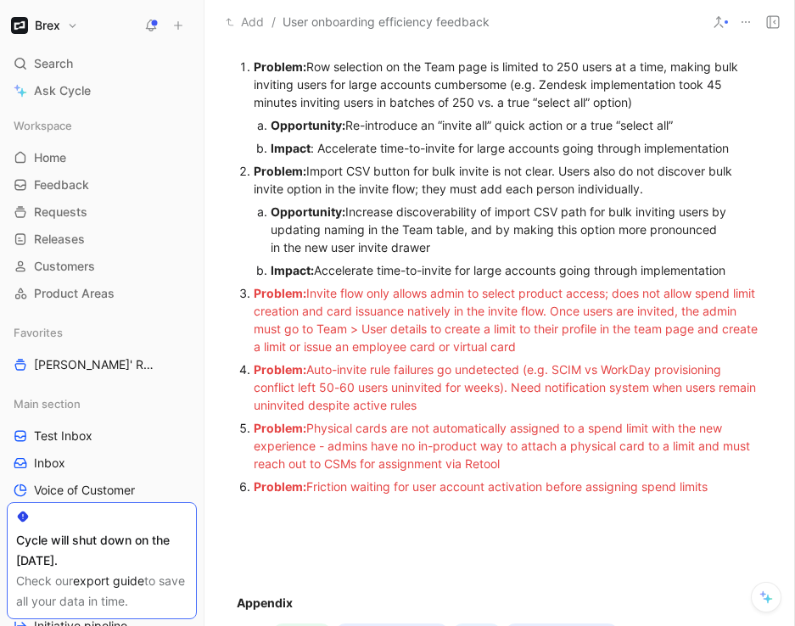
scroll to position [992, 0]
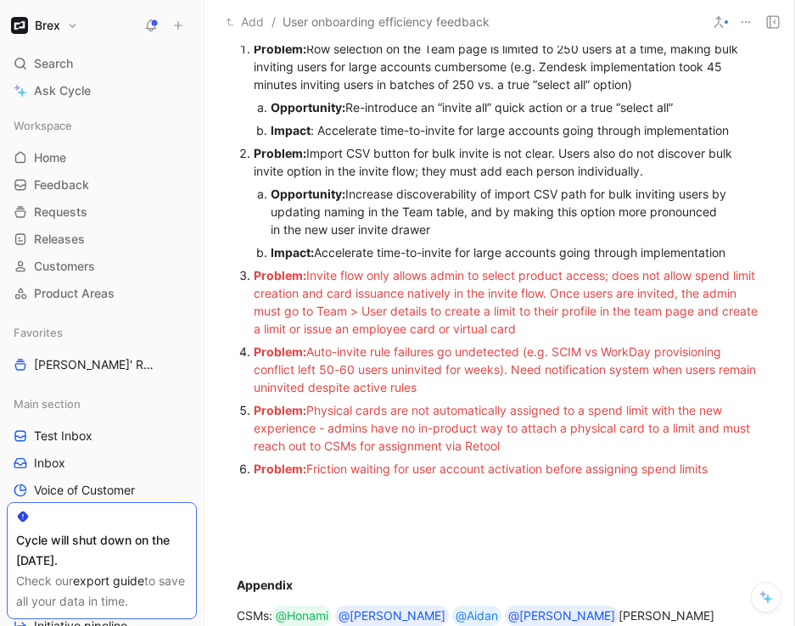
click at [321, 90] on div "Problem: Row selection on the Team page is limited to 250 users at a time, maki…" at bounding box center [508, 66] width 509 height 53
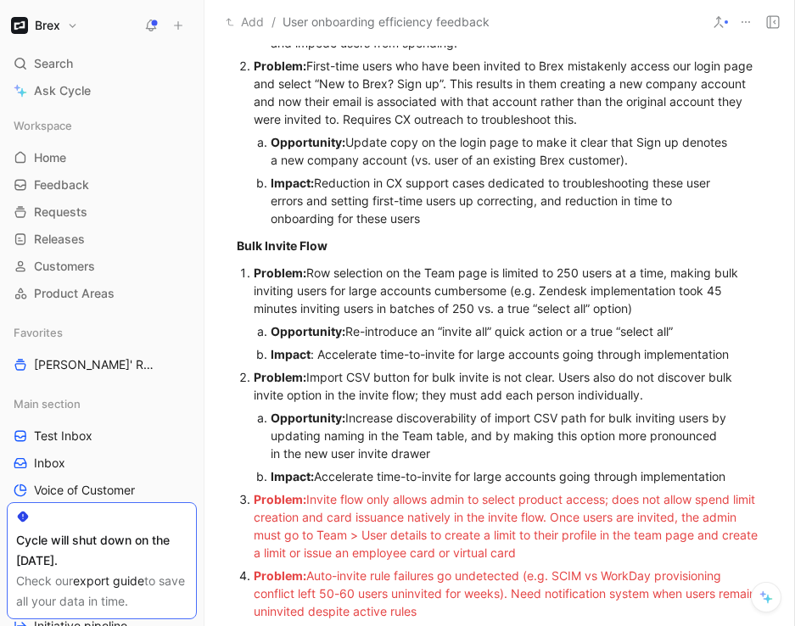
scroll to position [748, 0]
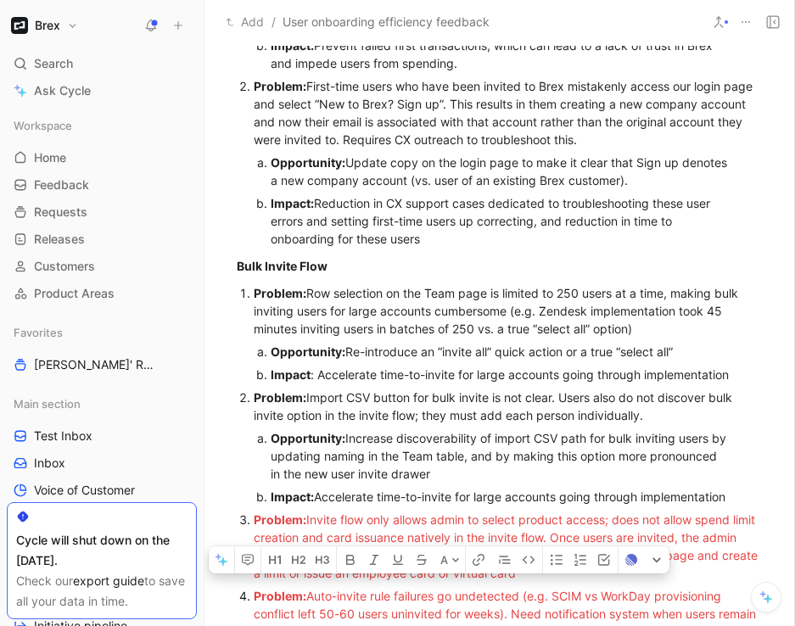
drag, startPoint x: 371, startPoint y: 532, endPoint x: 270, endPoint y: 64, distance: 479.1
click at [321, 126] on div "Problem: First-time users who have been invited to Brex mistakenly access our l…" at bounding box center [508, 112] width 509 height 71
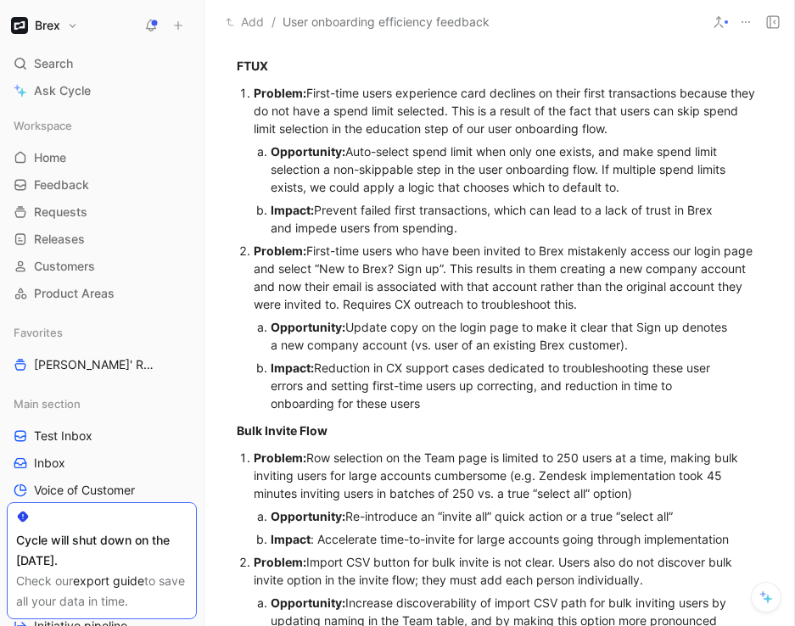
scroll to position [572, 0]
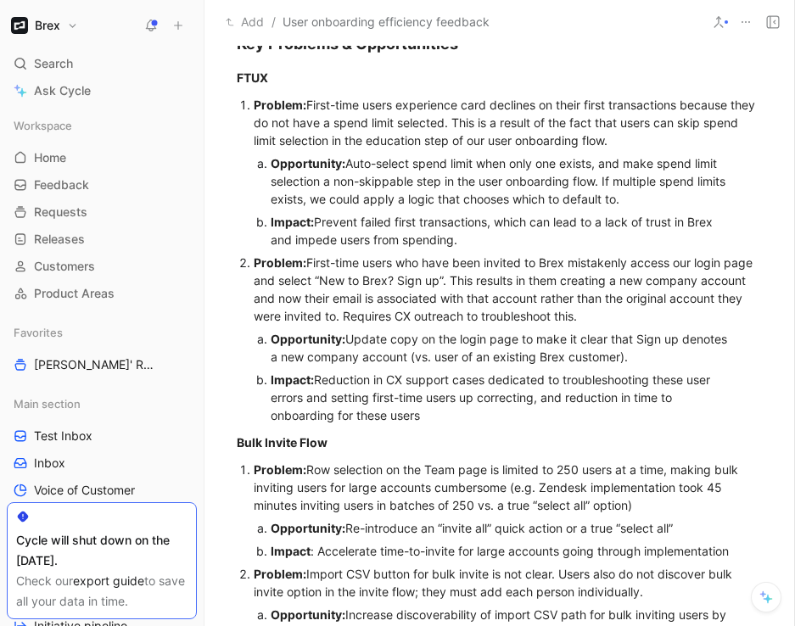
click at [471, 239] on div "Impact: Prevent failed first transactions, which can lead to a lack of trust in…" at bounding box center [501, 231] width 460 height 36
click at [519, 334] on div "Opportunity: Update copy on the login page to make it clear that Sign up denote…" at bounding box center [501, 348] width 460 height 36
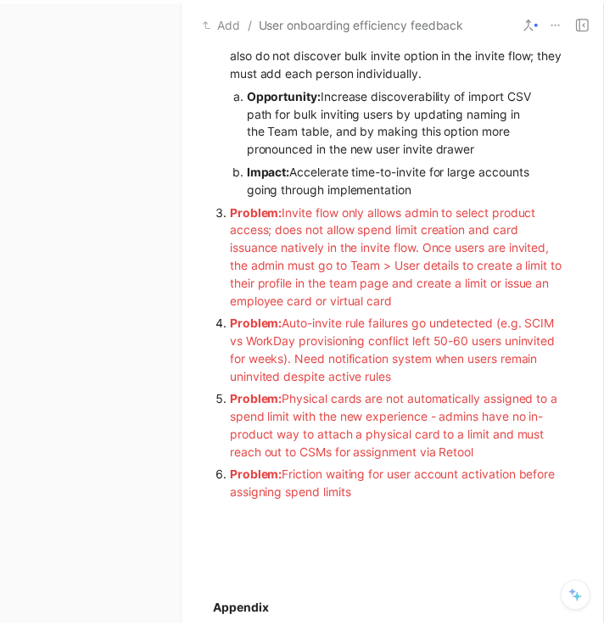
scroll to position [1327, 0]
